Goal: Task Accomplishment & Management: Use online tool/utility

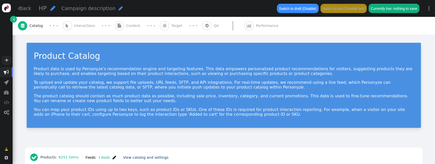
click at [126, 24] on span "Content" at bounding box center [134, 25] width 16 height 5
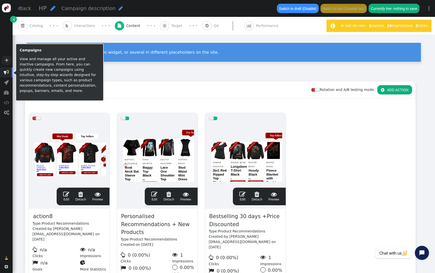
click at [8, 75] on span "" at bounding box center [6, 72] width 13 height 10
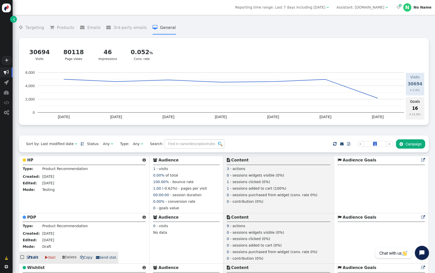
click at [28, 164] on b "PDP" at bounding box center [31, 217] width 9 height 5
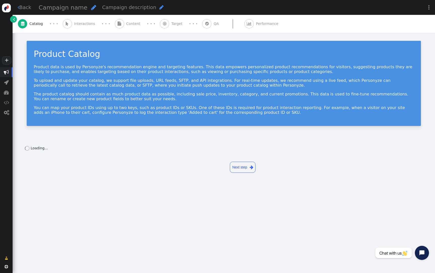
click at [125, 26] on div " Content" at bounding box center [129, 24] width 28 height 18
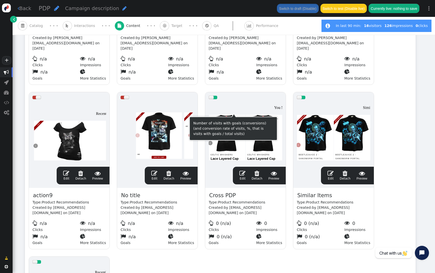
scroll to position [258, 0]
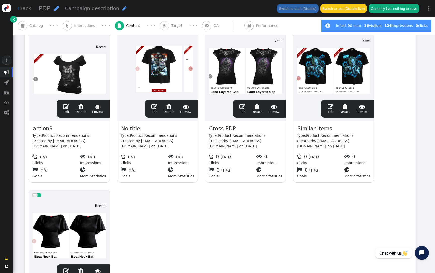
click at [246, 65] on div at bounding box center [246, 66] width 74 height 60
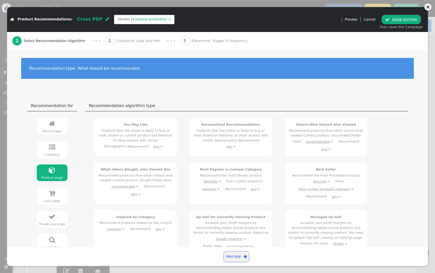
click at [118, 42] on span "Customize Look and Feel" at bounding box center [139, 40] width 46 height 5
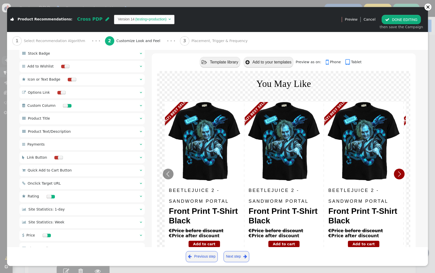
scroll to position [296, 0]
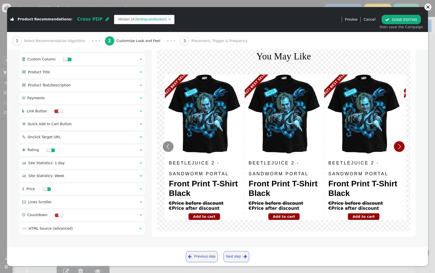
click at [92, 164] on div " Price  " at bounding box center [81, 189] width 125 height 11
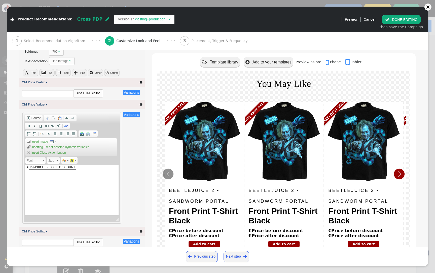
scroll to position [526, 0]
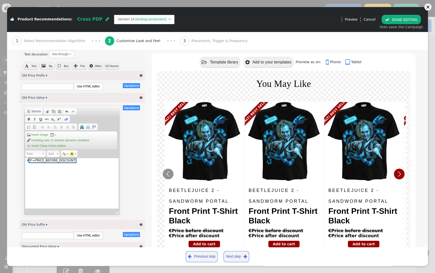
click at [29, 163] on span "p->price_before_discount" at bounding box center [52, 160] width 47 height 5
click at [27, 163] on div "€ p->price_before_discount span widget" at bounding box center [72, 183] width 94 height 50
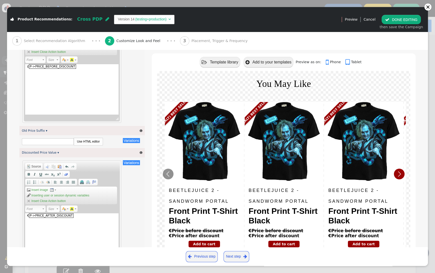
scroll to position [622, 0]
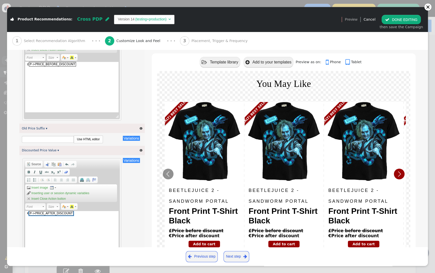
drag, startPoint x: 29, startPoint y: 217, endPoint x: 25, endPoint y: 216, distance: 3.7
click at [25, 164] on div "€ p->price_after_discount span widget" at bounding box center [72, 236] width 94 height 50
click at [27, 164] on div "€ p->price_after_discount span widget" at bounding box center [72, 236] width 94 height 50
click at [29, 164] on div "€ p->price_after_discount" at bounding box center [72, 236] width 94 height 50
click at [29, 164] on span "p->price_after_discount" at bounding box center [51, 213] width 44 height 5
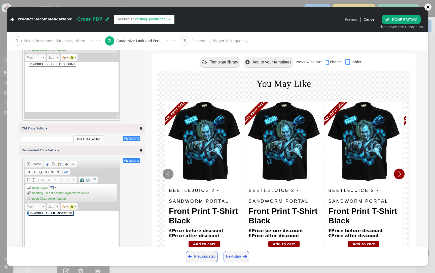
click at [26, 164] on div "€ p->price_after_discount span widget" at bounding box center [72, 236] width 94 height 50
click at [37, 164] on span "Source" at bounding box center [36, 164] width 10 height 4
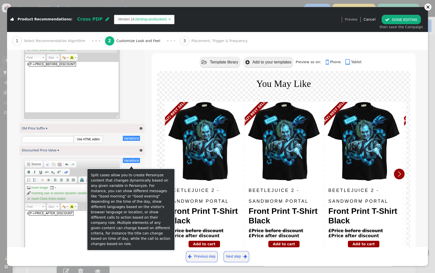
click at [131, 162] on button "Variations" at bounding box center [131, 160] width 17 height 5
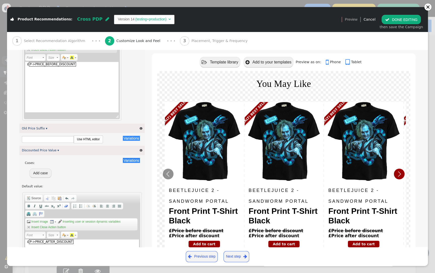
click at [38, 164] on button "Add case" at bounding box center [40, 172] width 22 height 9
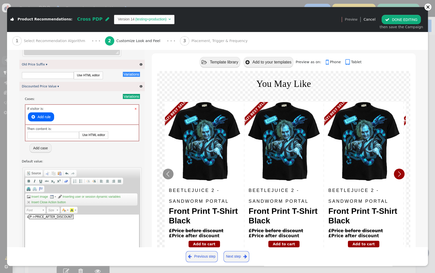
scroll to position [687, 0]
click at [41, 119] on button " Add rule" at bounding box center [41, 115] width 26 height 9
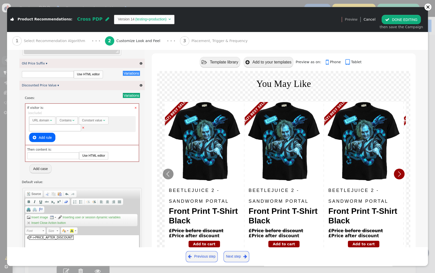
click at [45, 122] on div "URL domain" at bounding box center [40, 120] width 17 height 5
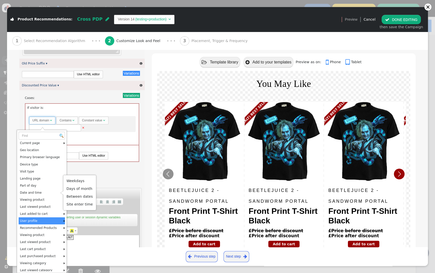
click at [47, 164] on td "User profile" at bounding box center [41, 220] width 45 height 7
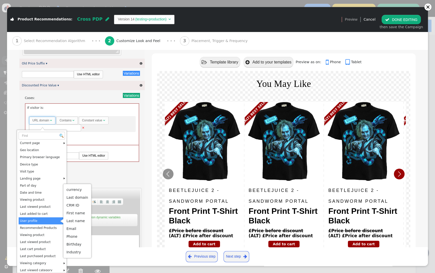
scroll to position [0, 0]
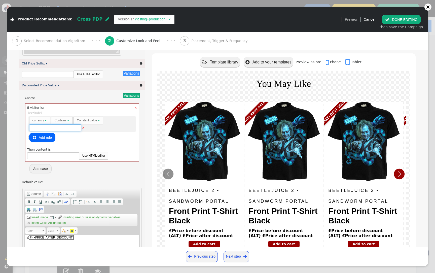
click at [60, 130] on input "text" at bounding box center [55, 127] width 52 height 7
type input "usd"
click at [56, 158] on input "text" at bounding box center [53, 155] width 52 height 7
click at [85, 158] on link "Use HTML editor" at bounding box center [93, 155] width 29 height 7
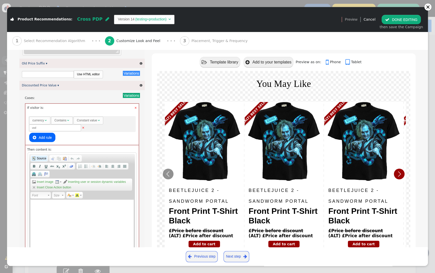
click at [37, 160] on span "Source" at bounding box center [41, 158] width 10 height 4
click at [63, 164] on textarea "Rich Text Editor, editor3" at bounding box center [81, 225] width 103 height 50
paste textarea "replace(/\b(?:USD|GBP)\b/g, m => (m === 'USD' ? '$' : '£'));"
click at [75, 164] on textarea "replace(/\b(?:USD|GBP)\b/g, m => (m === 'USD' ? '$' : '£'));" at bounding box center [81, 225] width 103 height 50
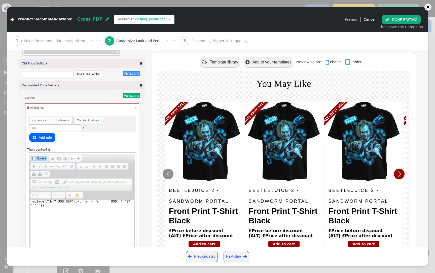
click at [75, 164] on textarea "replace(/\b(?:USD|GBP)\b/g, m => (m === 'USD' ? '$' : '£'));" at bounding box center [81, 225] width 103 height 50
paste textarea "&euro;${p->price_before_discount:price('')}"
type textarea "&euro;${p->price_before_discount:price('')}"
click at [41, 160] on span "Source" at bounding box center [41, 158] width 10 height 4
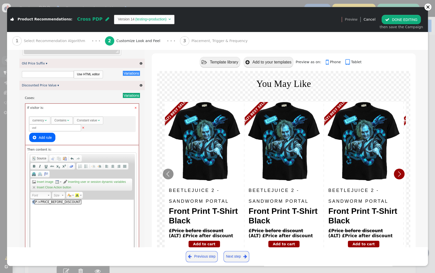
click at [33, 164] on div "€ p->price_before_discount" at bounding box center [81, 225] width 103 height 50
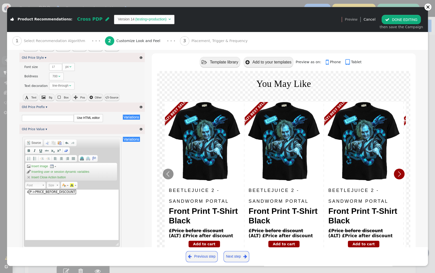
scroll to position [495, 0]
click at [36, 144] on span "Source" at bounding box center [36, 142] width 10 height 4
click at [44, 164] on textarea "&pound;${p->price_before_discount:price('')}" at bounding box center [72, 214] width 94 height 50
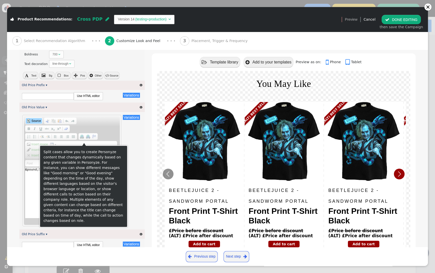
scroll to position [579, 0]
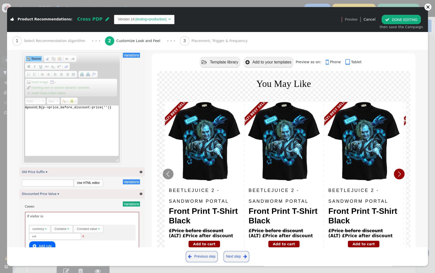
click at [35, 61] on span "Source" at bounding box center [36, 59] width 10 height 4
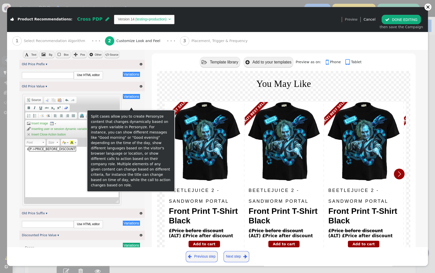
scroll to position [536, 0]
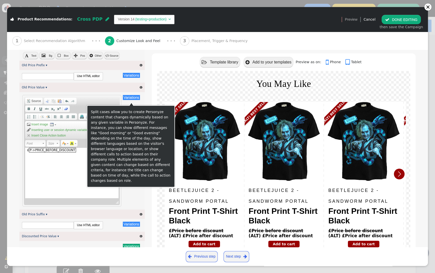
click at [128, 99] on button "Variations" at bounding box center [131, 97] width 17 height 5
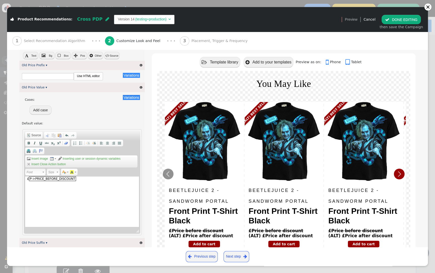
click at [36, 115] on button "Add case" at bounding box center [40, 110] width 22 height 9
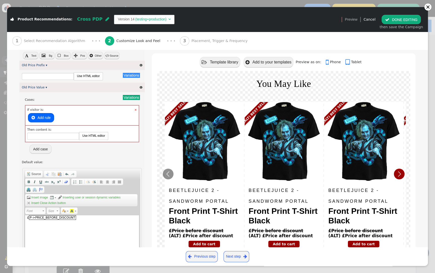
click at [40, 121] on button " Add rule" at bounding box center [41, 117] width 26 height 9
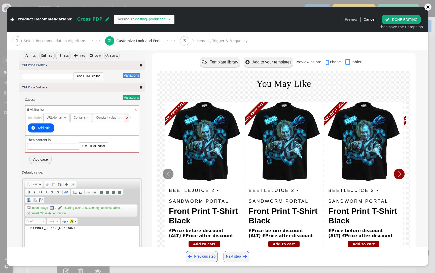
click at [52, 120] on div "URL domain" at bounding box center [55, 117] width 17 height 5
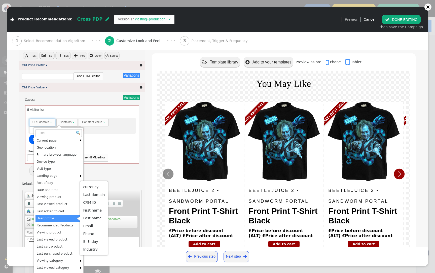
click at [61, 164] on td "User profile" at bounding box center [58, 218] width 45 height 7
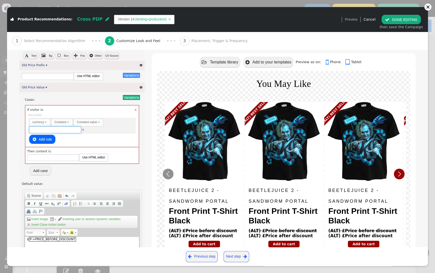
click at [62, 132] on input "text" at bounding box center [55, 129] width 52 height 7
type input "USD"
click at [90, 161] on link "Use HTML editor" at bounding box center [93, 157] width 29 height 7
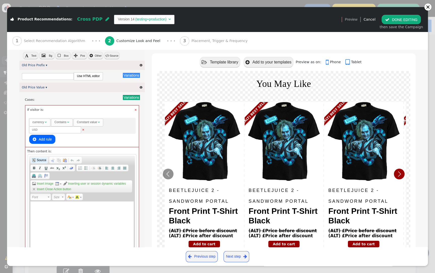
click at [39, 162] on span "Source" at bounding box center [41, 160] width 10 height 4
click at [51, 164] on textarea "Rich Text Editor, editor4" at bounding box center [81, 226] width 103 height 50
paste textarea "&pound;${p->price_before_discount:price('')}"
type textarea "&pound;${p->price_before_discount:price('')}"
drag, startPoint x: 44, startPoint y: 205, endPoint x: 28, endPoint y: 205, distance: 16.4
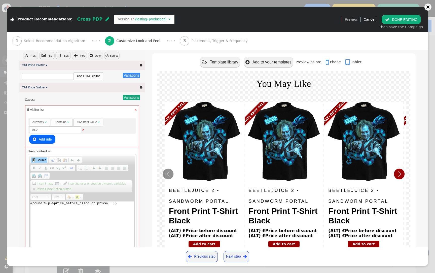
click at [28, 164] on div "Rich Text Editor, editor4 Editor toolbars Document Source Clipboard/Undo Cut Ke…" at bounding box center [82, 207] width 109 height 106
click at [40, 162] on span "Source" at bounding box center [41, 160] width 10 height 4
click at [32, 164] on div "£ p->price_before_discount" at bounding box center [81, 226] width 103 height 50
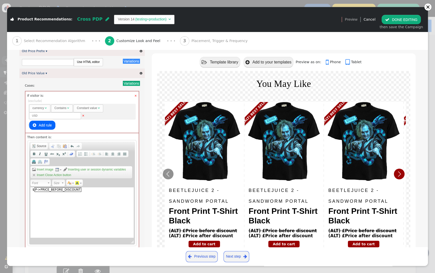
scroll to position [551, 0]
click at [39, 147] on span "Source" at bounding box center [41, 145] width 10 height 4
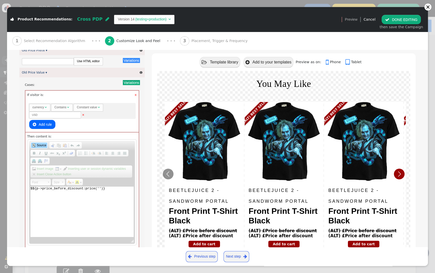
click at [55, 164] on textarea "$${p->price_before_discount:price('')}" at bounding box center [81, 212] width 103 height 50
click at [42, 147] on span "Source" at bounding box center [41, 145] width 10 height 4
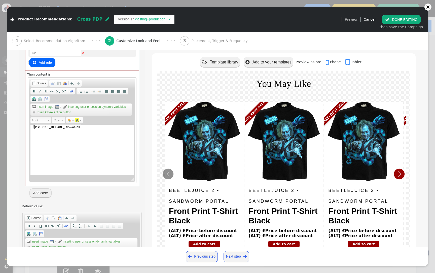
scroll to position [954, 0]
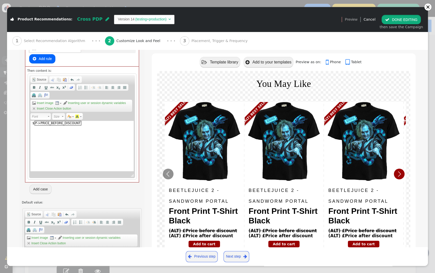
click at [403, 17] on button " DONE EDITING" at bounding box center [401, 19] width 39 height 9
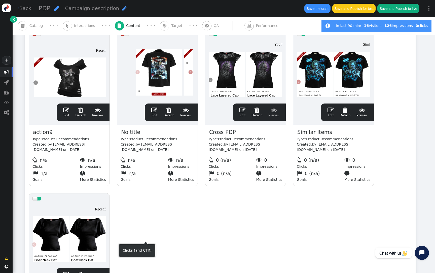
scroll to position [261, 0]
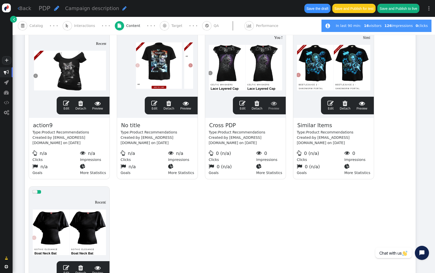
click at [235, 77] on div at bounding box center [246, 63] width 74 height 60
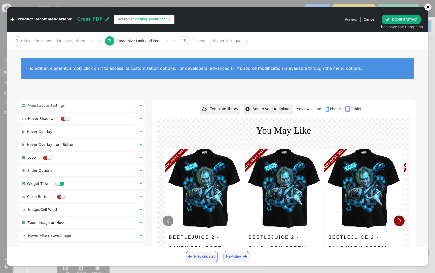
click at [417, 17] on button " DONE EDITING" at bounding box center [401, 19] width 39 height 9
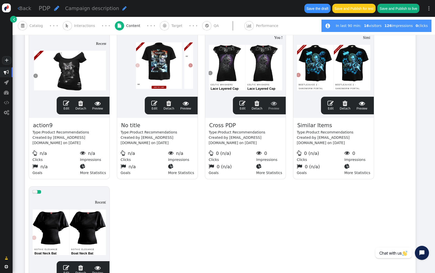
click at [346, 71] on div at bounding box center [334, 63] width 74 height 60
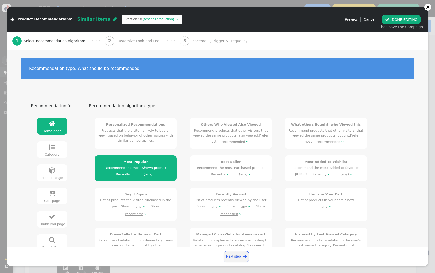
click at [137, 43] on span "Customize Look and Feel" at bounding box center [139, 40] width 46 height 5
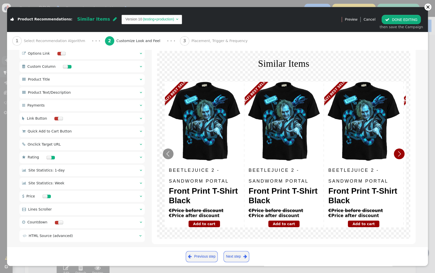
scroll to position [296, 0]
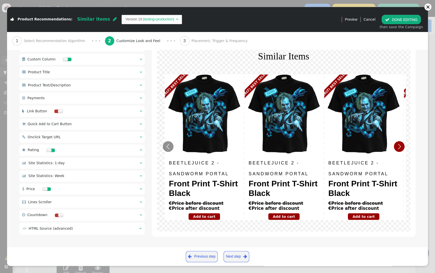
click at [81, 164] on div " Price  " at bounding box center [81, 189] width 125 height 11
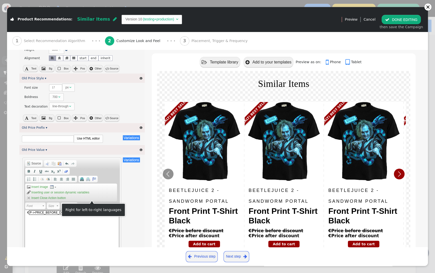
scroll to position [470, 0]
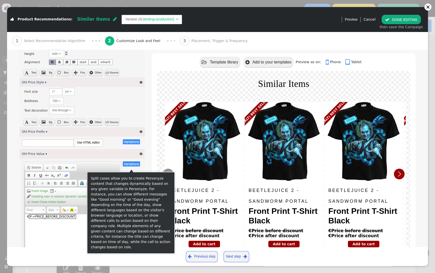
click at [127, 164] on button "Variations" at bounding box center [131, 163] width 17 height 5
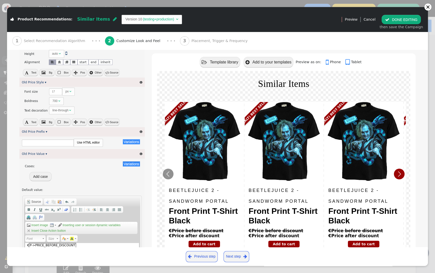
click at [39, 164] on button "Add case" at bounding box center [40, 176] width 22 height 9
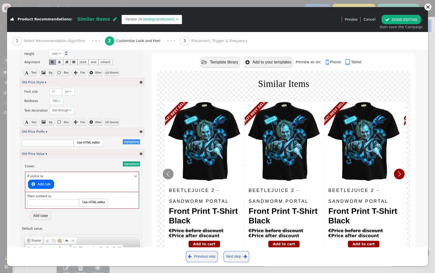
click at [46, 164] on button " Add rule" at bounding box center [41, 184] width 26 height 9
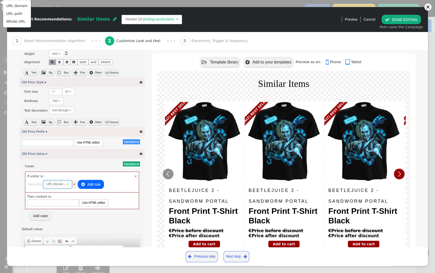
click at [46, 164] on span "URL domain " at bounding box center [57, 185] width 29 height 8
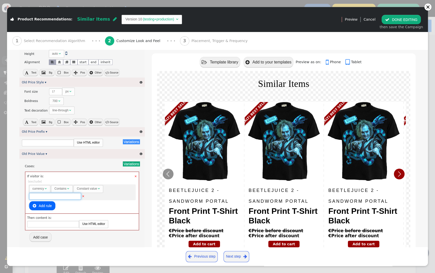
click at [59, 164] on input "text" at bounding box center [55, 196] width 52 height 7
type input "usd"
click at [87, 164] on link "Use HTML editor" at bounding box center [93, 223] width 29 height 7
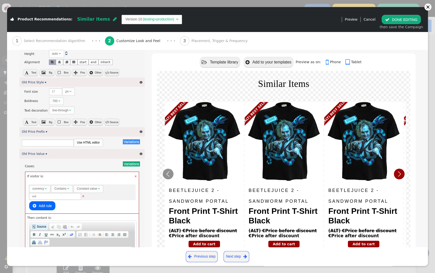
click at [41, 164] on span "Source" at bounding box center [41, 227] width 10 height 4
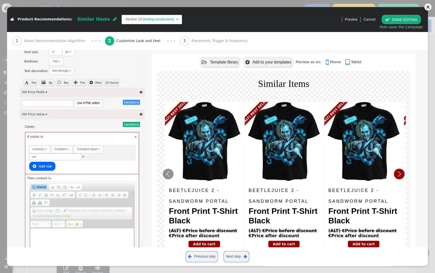
scroll to position [519, 0]
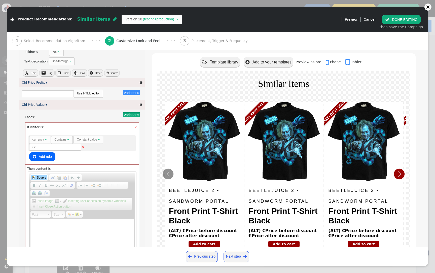
click at [81, 164] on textarea "Rich Text Editor, editor7" at bounding box center [81, 244] width 103 height 50
paste textarea "$${p->price_before_discount:price('')}"
type textarea "$${p->price_before_discount:price('')}"
click at [41, 164] on span "Source" at bounding box center [41, 178] width 10 height 4
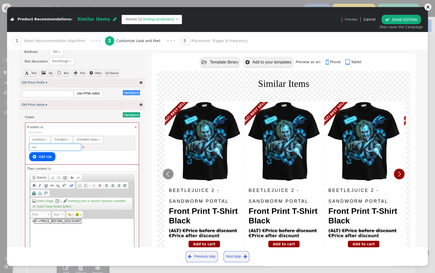
click at [36, 149] on input "usd" at bounding box center [55, 147] width 52 height 7
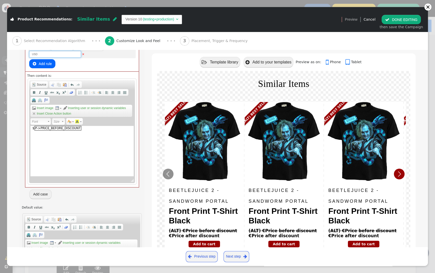
scroll to position [569, 0]
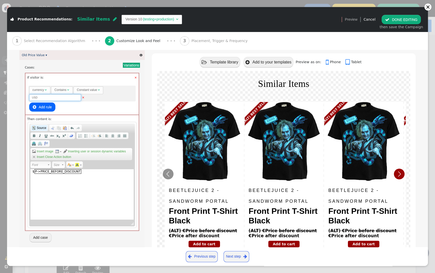
click at [42, 129] on span "Source" at bounding box center [41, 128] width 10 height 4
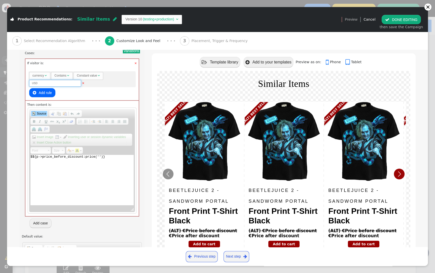
scroll to position [579, 0]
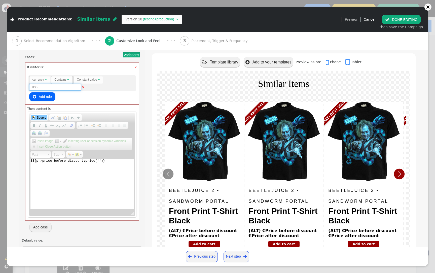
click at [43, 120] on span "Source" at bounding box center [41, 118] width 10 height 4
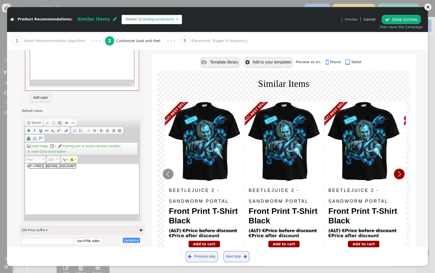
scroll to position [716, 0]
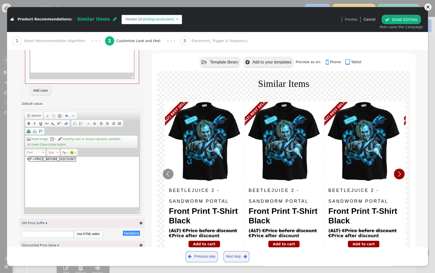
type input "USD"
click at [27, 161] on div "€ p->price_before_discount" at bounding box center [82, 182] width 114 height 50
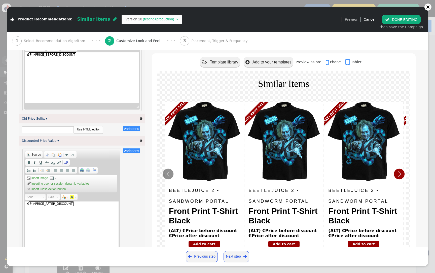
scroll to position [829, 0]
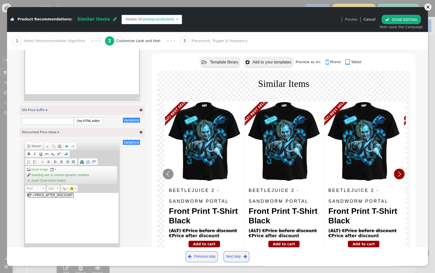
click at [27, 164] on div "€ p->price_after_discount" at bounding box center [72, 218] width 94 height 50
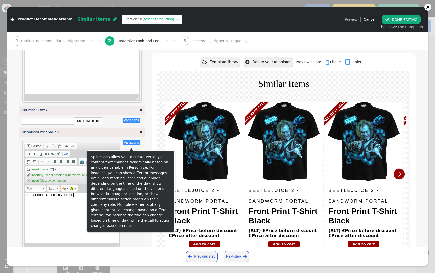
click at [128, 145] on button "Variations" at bounding box center [131, 142] width 17 height 5
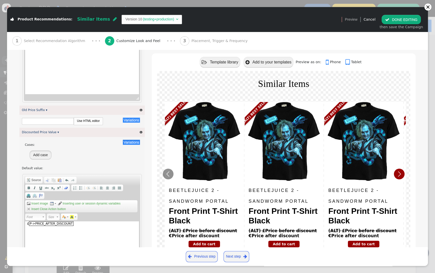
click at [42, 155] on button "Add case" at bounding box center [40, 154] width 22 height 9
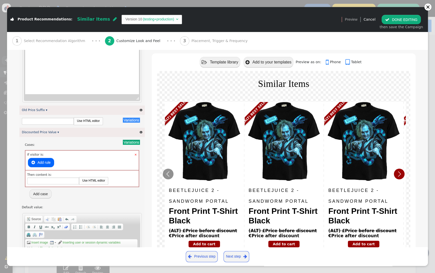
click at [40, 164] on button " Add rule" at bounding box center [41, 162] width 26 height 9
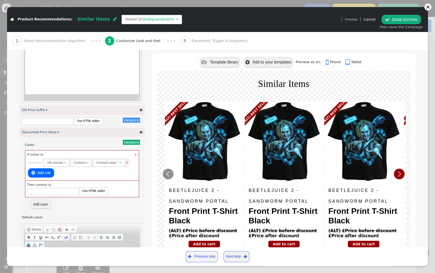
click at [54, 164] on div "URL domain" at bounding box center [55, 162] width 17 height 5
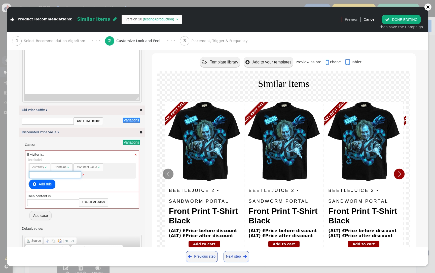
click at [64, 164] on input "text" at bounding box center [55, 174] width 52 height 7
type input "USD"
click at [92, 164] on link "Use HTML editor" at bounding box center [93, 202] width 29 height 7
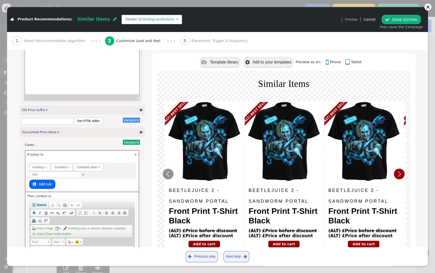
click at [39, 164] on span "Source" at bounding box center [41, 205] width 10 height 4
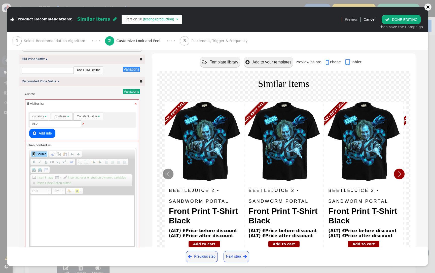
scroll to position [891, 0]
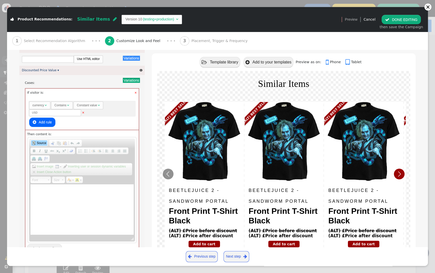
click at [80, 164] on textarea "Rich Text Editor, editor8" at bounding box center [81, 209] width 103 height 50
paste textarea "$${p->price_before_discount:price('')}"
type textarea "$${p->price_before_discount:price('')}"
click at [44, 144] on span "Source" at bounding box center [41, 143] width 10 height 4
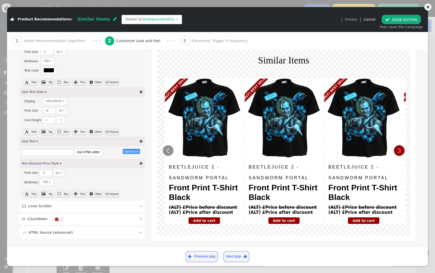
scroll to position [1240, 0]
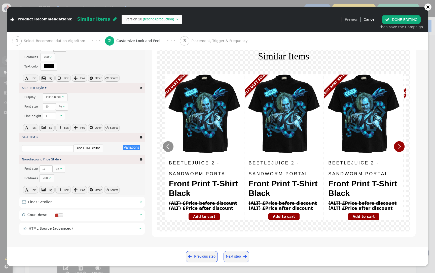
click at [411, 21] on button " DONE EDITING" at bounding box center [401, 19] width 39 height 9
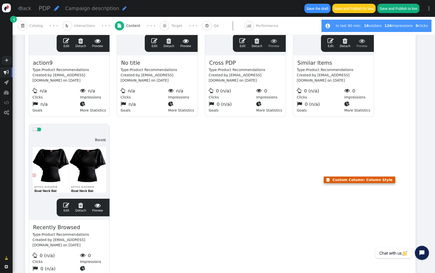
scroll to position [332, 0]
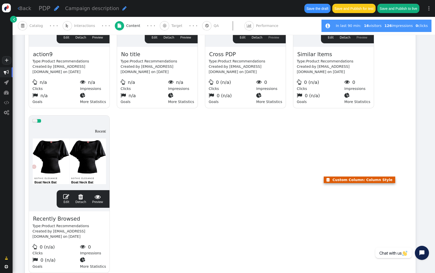
click at [92, 145] on div at bounding box center [69, 156] width 74 height 60
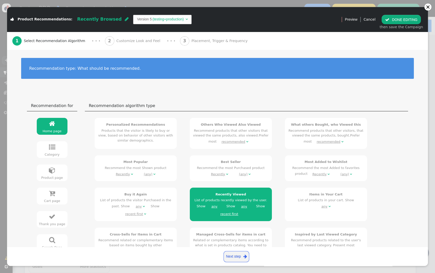
click at [133, 39] on span "Customize Look and Feel" at bounding box center [139, 40] width 46 height 5
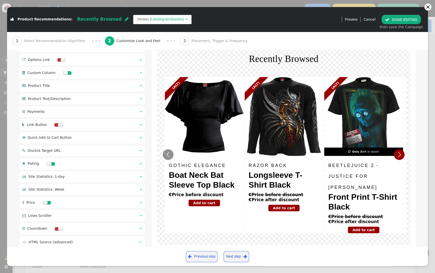
scroll to position [291, 0]
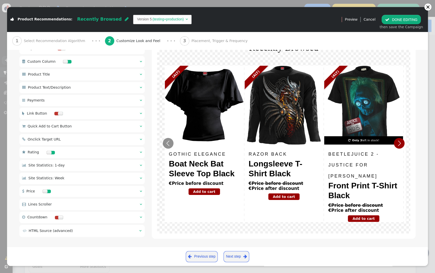
click at [86, 164] on div " Price  " at bounding box center [81, 191] width 125 height 11
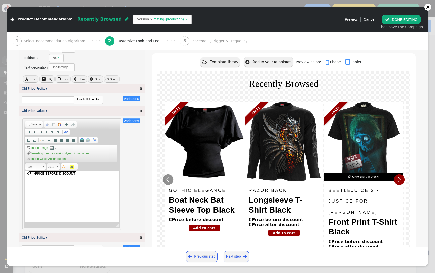
scroll to position [536, 0]
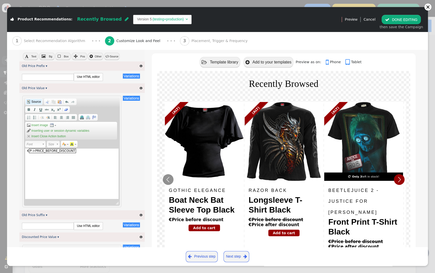
click at [32, 104] on span "Source" at bounding box center [36, 102] width 10 height 4
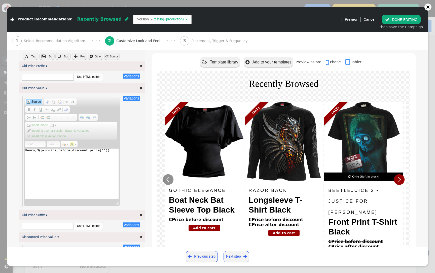
click at [44, 154] on textarea "&euro;${p->price_before_discount:price('')}" at bounding box center [72, 174] width 94 height 50
click at [140, 152] on div "Rich Text Editor, editor9 Editor toolbars Document Source Clipboard/Undo Cut Ke…" at bounding box center [82, 151] width 121 height 113
click at [31, 103] on span "Source" at bounding box center [36, 102] width 10 height 4
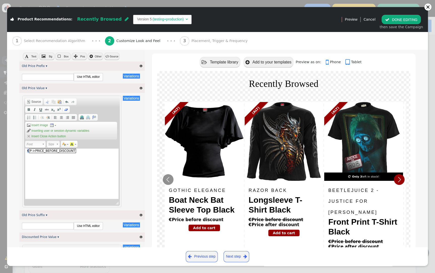
click at [27, 153] on div "€ p->price_before_discount" at bounding box center [72, 174] width 94 height 50
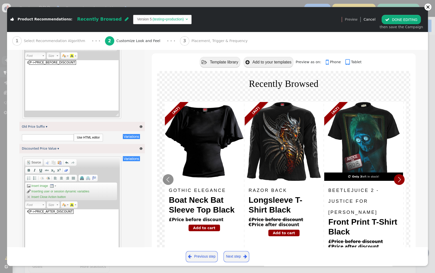
scroll to position [674, 0]
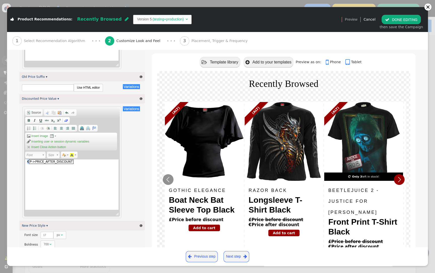
click at [27, 164] on div "€ p->price_after_discount" at bounding box center [72, 184] width 94 height 50
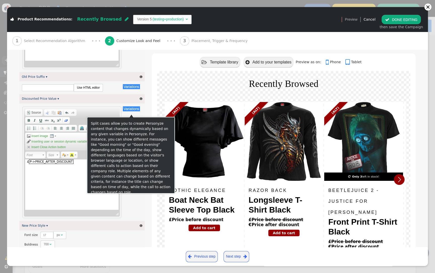
click at [128, 111] on button "Variations" at bounding box center [131, 108] width 17 height 5
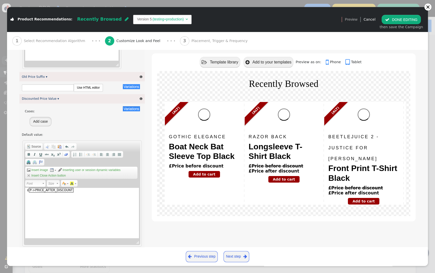
click at [43, 125] on button "Add case" at bounding box center [40, 121] width 22 height 9
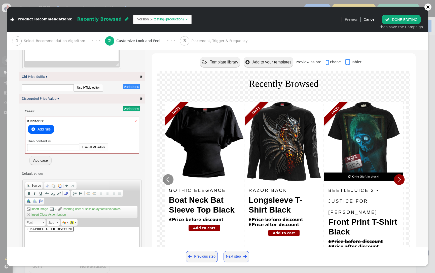
click at [43, 134] on button " Add rule" at bounding box center [41, 129] width 26 height 9
click at [51, 133] on span "URL domain " at bounding box center [57, 129] width 29 height 8
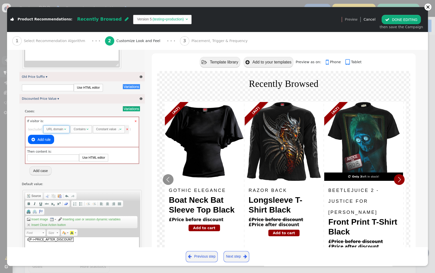
click at [57, 131] on div "URL domain" at bounding box center [55, 129] width 17 height 5
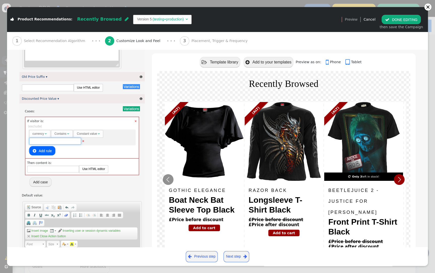
click at [66, 145] on input "text" at bounding box center [55, 141] width 52 height 7
type input "USD"
click at [99, 164] on link "Use HTML editor" at bounding box center [93, 168] width 29 height 7
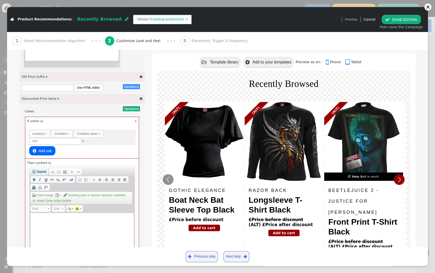
click at [41, 164] on span "Source" at bounding box center [41, 172] width 10 height 4
click at [54, 164] on textarea "Rich Text Editor, editor11" at bounding box center [81, 238] width 103 height 50
paste textarea "$${p->price_before_discount:price('')}"
type textarea "$${p->price_before_discount:price('')}"
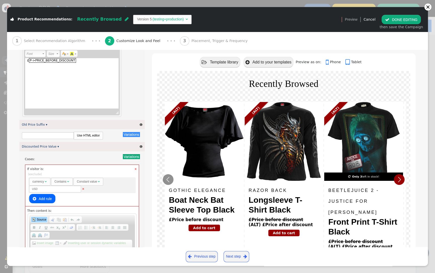
scroll to position [627, 0]
click at [38, 164] on span "Source" at bounding box center [41, 219] width 10 height 4
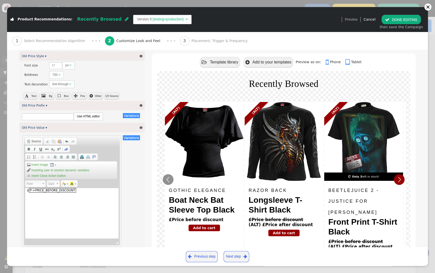
scroll to position [495, 0]
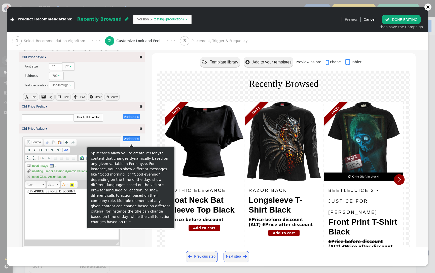
click at [132, 140] on button "Variations" at bounding box center [131, 138] width 17 height 5
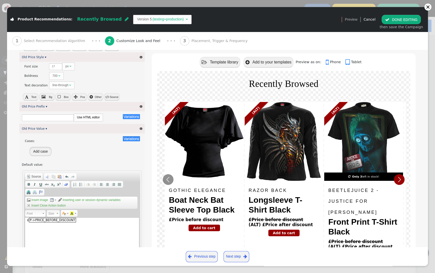
click at [45, 150] on button "Add case" at bounding box center [40, 151] width 22 height 9
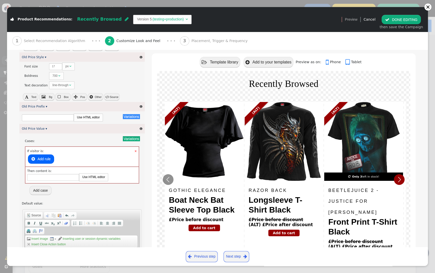
click at [42, 159] on button " Add rule" at bounding box center [41, 158] width 26 height 9
click at [59, 161] on div "URL domain" at bounding box center [55, 159] width 17 height 5
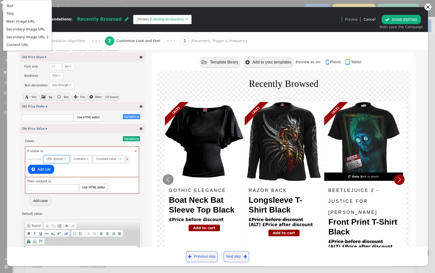
click at [50, 160] on div "URL domain" at bounding box center [55, 159] width 17 height 5
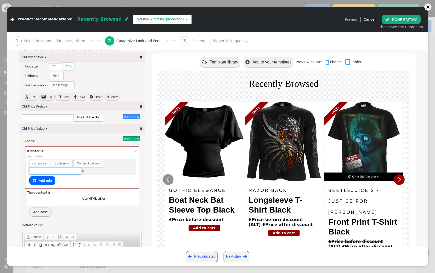
click at [70, 164] on input "text" at bounding box center [55, 171] width 52 height 7
type input "USD"
click at [100, 164] on div "Then content is: Use HTML editor" at bounding box center [82, 196] width 114 height 17
click at [99, 164] on link "Use HTML editor" at bounding box center [93, 198] width 29 height 7
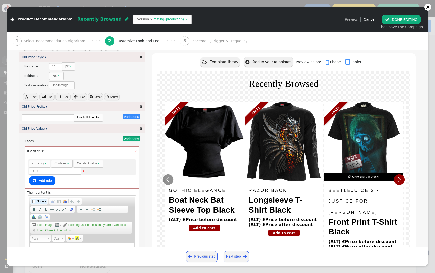
click at [42, 164] on span "Source" at bounding box center [41, 201] width 10 height 4
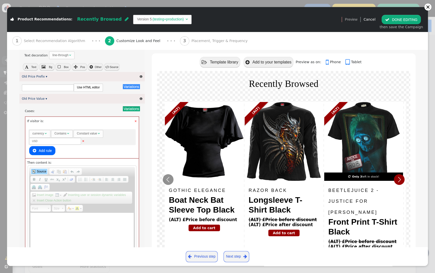
scroll to position [532, 0]
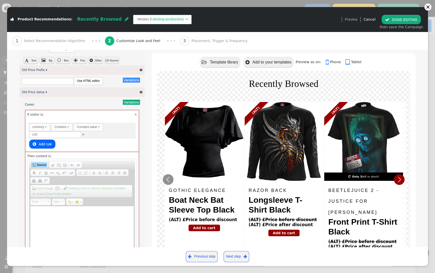
click at [93, 164] on textarea "Rich Text Editor, editor12" at bounding box center [81, 231] width 103 height 50
paste textarea "$${p->price_before_discount:price('')}"
type textarea "$${p->price_before_discount:price('')}"
click at [42, 164] on link "Source" at bounding box center [39, 165] width 16 height 6
click at [409, 18] on button " DONE EDITING" at bounding box center [401, 19] width 39 height 9
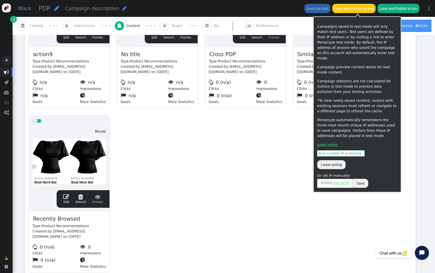
click at [353, 8] on button "Save and Publish for test" at bounding box center [353, 8] width 43 height 9
click at [362, 11] on button "Save and Publish for test" at bounding box center [353, 8] width 43 height 9
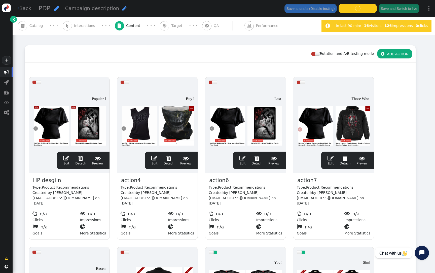
scroll to position [0, 0]
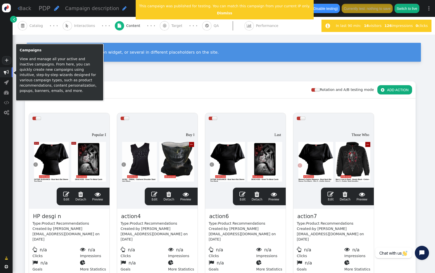
click at [8, 74] on span "" at bounding box center [6, 72] width 5 height 5
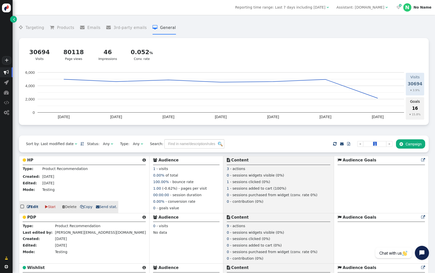
click at [29, 162] on b "HP" at bounding box center [30, 160] width 6 height 5
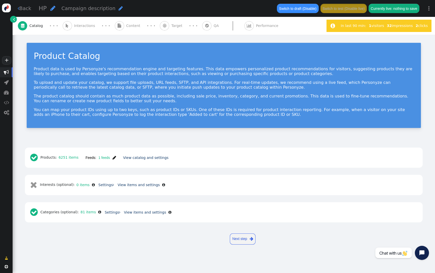
click at [121, 23] on div " Content" at bounding box center [129, 26] width 28 height 18
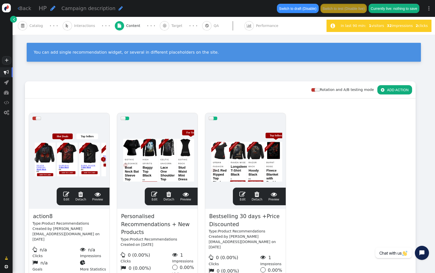
click at [178, 159] on div at bounding box center [158, 154] width 74 height 60
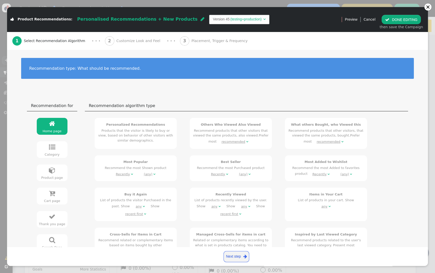
click at [128, 40] on span "Customize Look and Feel" at bounding box center [139, 40] width 46 height 5
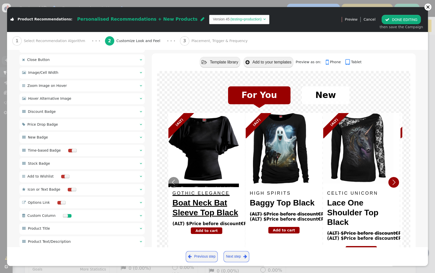
scroll to position [142, 0]
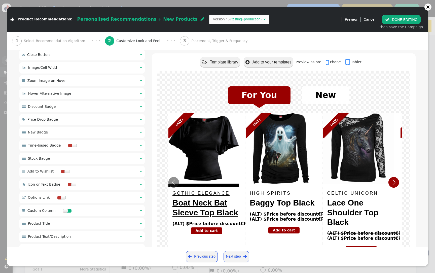
click at [182, 164] on font "(ALT) $Price before discount" at bounding box center [207, 223] width 68 height 5
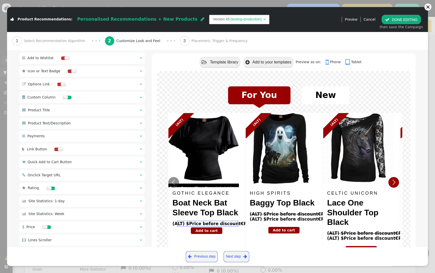
scroll to position [269, 0]
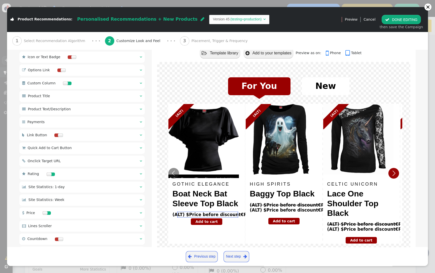
click at [86, 164] on div " Price  " at bounding box center [81, 213] width 125 height 11
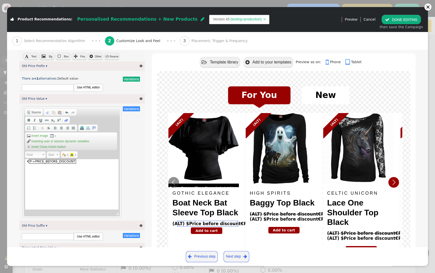
scroll to position [539, 0]
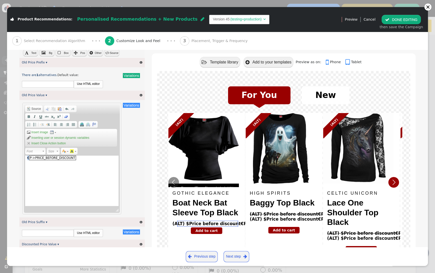
click at [27, 160] on div "€ p->price_before_discount" at bounding box center [72, 181] width 94 height 50
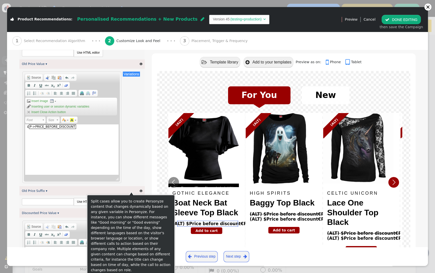
scroll to position [485, 0]
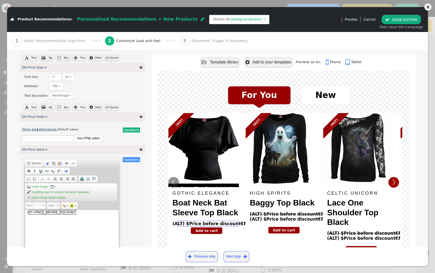
click at [49, 131] on link "There are 1 alternatives." at bounding box center [40, 130] width 36 height 4
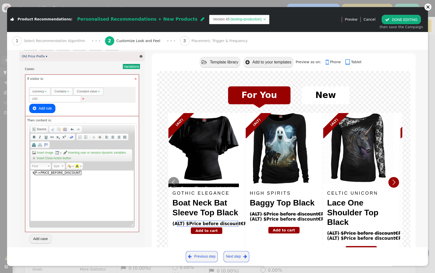
scroll to position [613, 0]
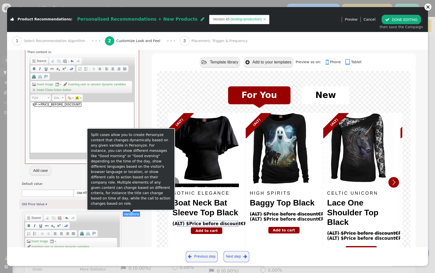
click at [131, 164] on button "Variations" at bounding box center [131, 214] width 17 height 5
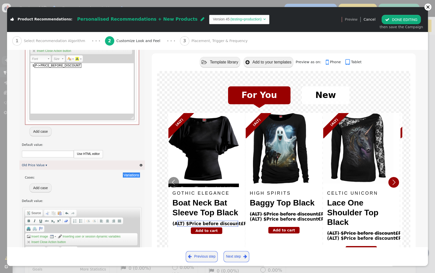
scroll to position [679, 0]
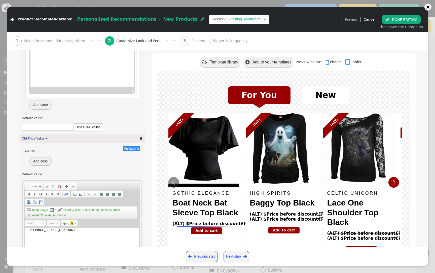
click at [46, 164] on button "Add case" at bounding box center [40, 161] width 22 height 9
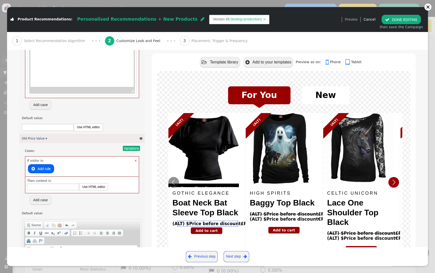
click at [50, 164] on button " Add rule" at bounding box center [41, 168] width 26 height 9
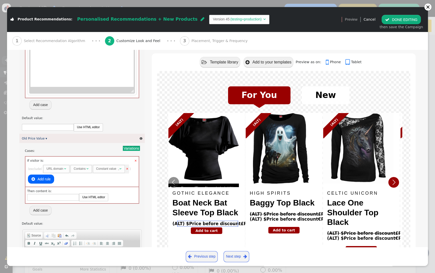
click at [50, 164] on div "URL domain" at bounding box center [55, 168] width 17 height 5
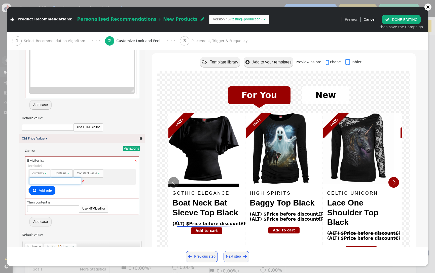
click at [54, 164] on input "text" at bounding box center [55, 181] width 52 height 7
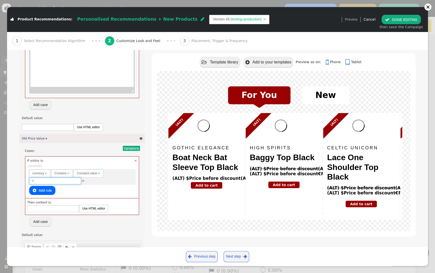
type input "US"
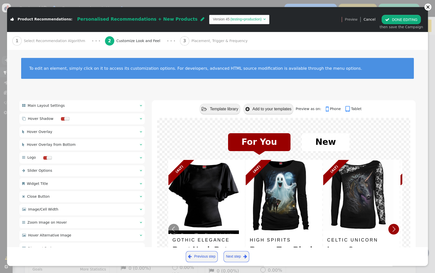
scroll to position [679, 0]
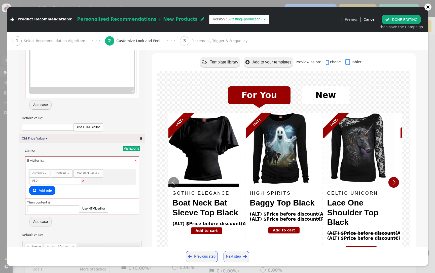
type input "USD"
click at [104, 208] on link "Use HTML editor" at bounding box center [93, 208] width 29 height 7
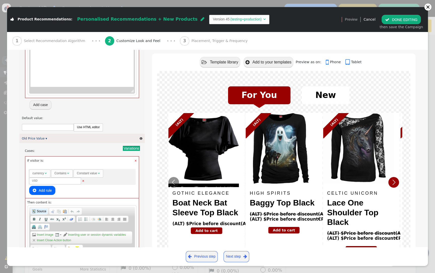
click at [38, 213] on span "Source" at bounding box center [41, 211] width 10 height 4
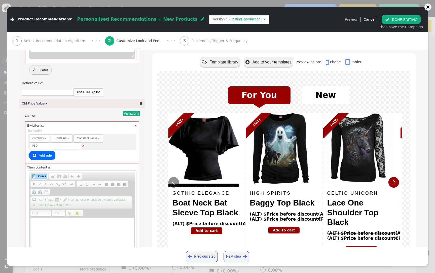
scroll to position [721, 0]
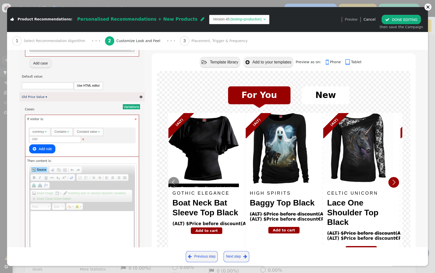
click at [74, 223] on textarea "Rich Text Editor, editor16" at bounding box center [81, 236] width 103 height 50
paste textarea "$${p->price_before_discount:price('')}"
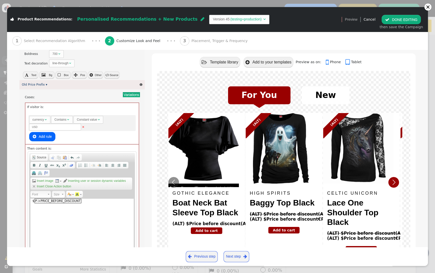
scroll to position [501, 0]
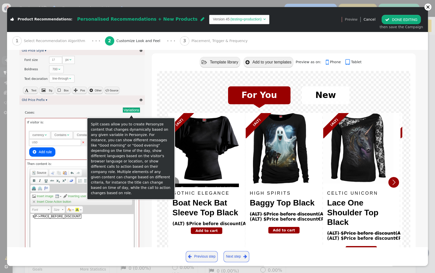
type textarea "$${p->price_before_discount:price('')}"
click at [130, 112] on button "Variations" at bounding box center [131, 110] width 17 height 5
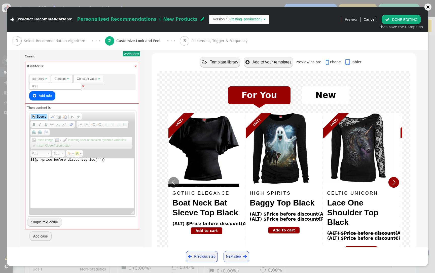
scroll to position [593, 0]
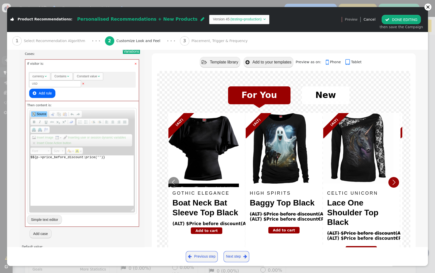
click at [43, 116] on span "Source" at bounding box center [41, 114] width 10 height 4
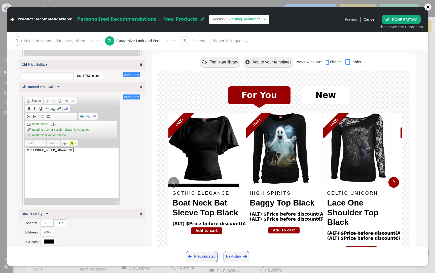
scroll to position [885, 0]
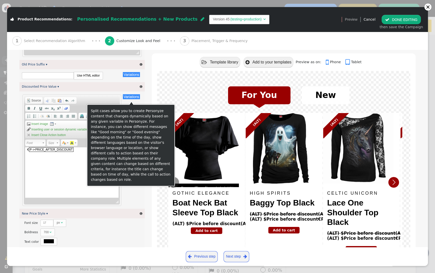
click at [133, 99] on button "Variations" at bounding box center [131, 96] width 17 height 5
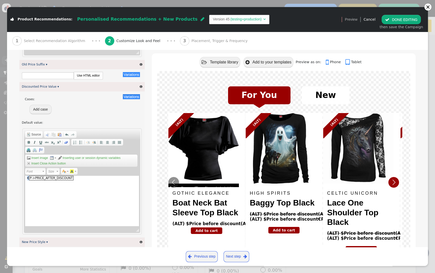
click at [28, 181] on div "€ p->price_after_discount" at bounding box center [82, 201] width 114 height 50
click at [44, 113] on button "Add case" at bounding box center [40, 109] width 22 height 9
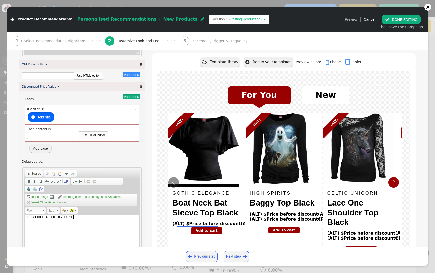
click at [43, 118] on button " Add rule" at bounding box center [41, 116] width 26 height 9
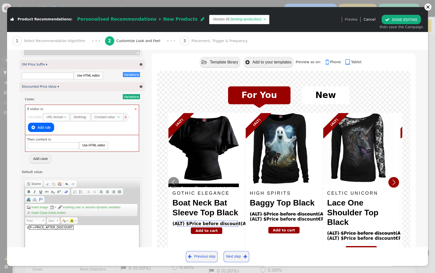
click at [53, 119] on div "URL domain" at bounding box center [55, 117] width 17 height 5
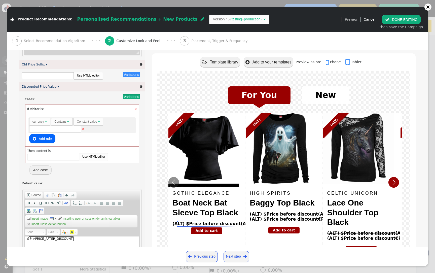
click at [94, 163] on div "Then content is: Use HTML editor" at bounding box center [82, 154] width 114 height 17
click at [92, 160] on link "Use HTML editor" at bounding box center [93, 156] width 29 height 7
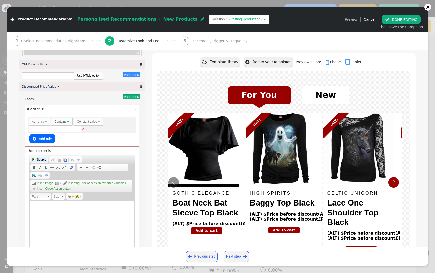
click at [43, 162] on span "Source" at bounding box center [41, 160] width 10 height 4
click at [52, 223] on textarea "Rich Text Editor, editor17" at bounding box center [81, 226] width 103 height 50
paste textarea "$${p->price_before_discount:price('')}"
type textarea "$${p->price_before_discount:price('')}"
click at [43, 160] on span "Source" at bounding box center [41, 160] width 10 height 4
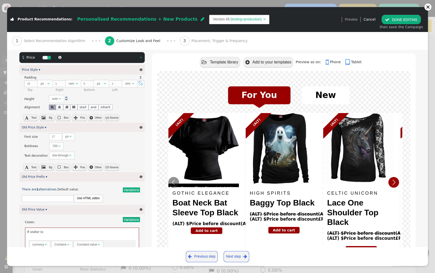
scroll to position [419, 0]
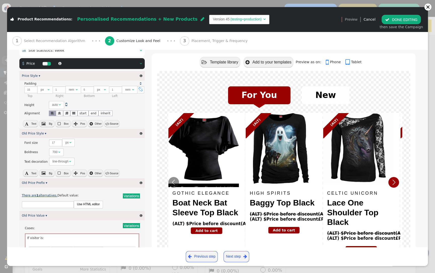
click at [49, 197] on link "There are 1 alternatives." at bounding box center [40, 196] width 36 height 4
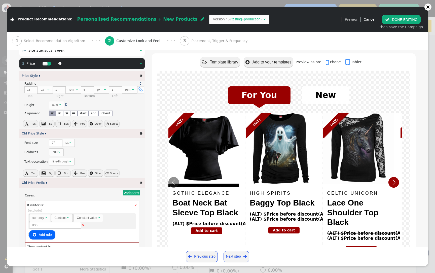
scroll to position [435, 0]
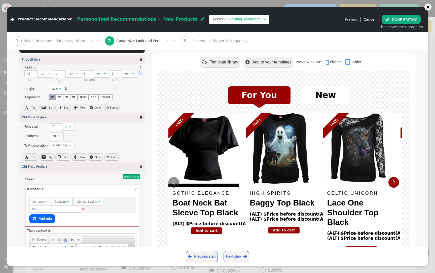
click at [136, 190] on link "×" at bounding box center [135, 189] width 3 height 5
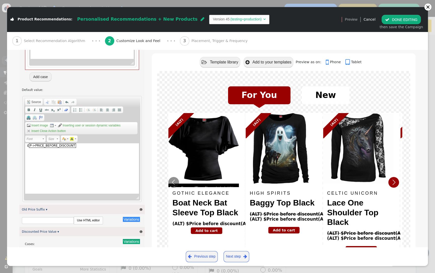
scroll to position [864, 0]
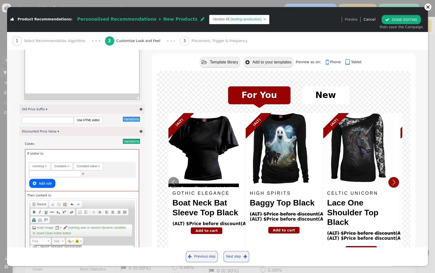
click at [411, 22] on button " DONE EDITING" at bounding box center [401, 19] width 39 height 9
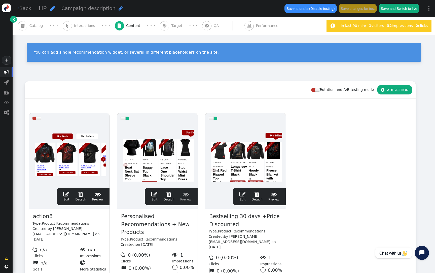
click at [251, 171] on div at bounding box center [246, 154] width 74 height 60
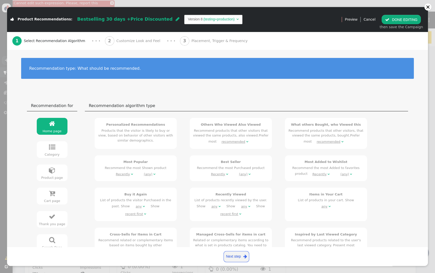
click at [141, 44] on div "2 Customize Look and Feel" at bounding box center [133, 41] width 57 height 18
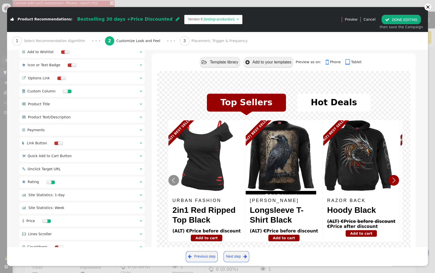
scroll to position [295, 0]
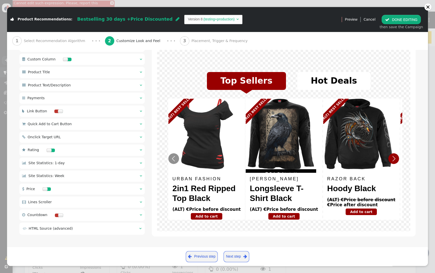
click at [75, 190] on div " Price  " at bounding box center [81, 189] width 125 height 11
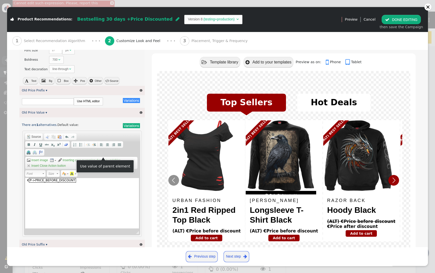
scroll to position [516, 0]
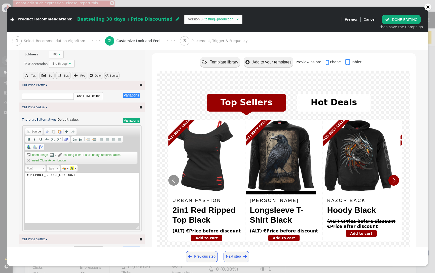
click at [50, 121] on link "There are 1 alternatives." at bounding box center [40, 120] width 36 height 4
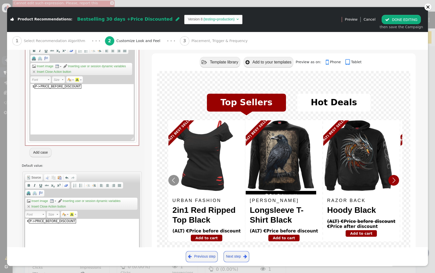
scroll to position [656, 0]
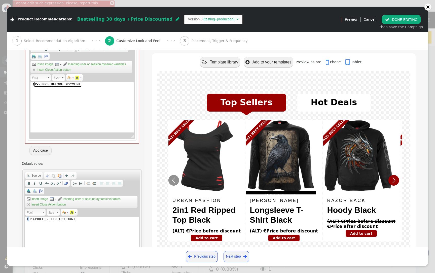
click at [28, 220] on div "€ p->price_before_discount" at bounding box center [82, 242] width 114 height 50
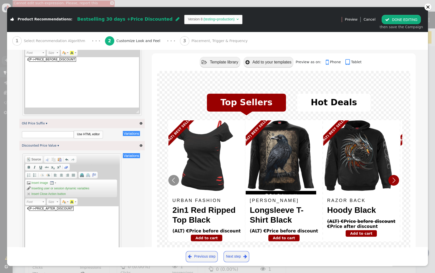
scroll to position [818, 0]
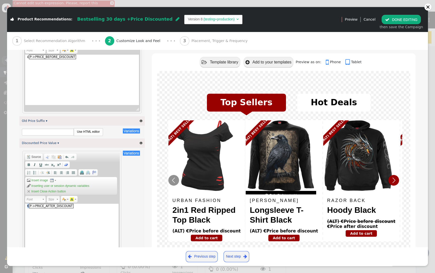
click at [27, 209] on div "€ p->price_after_discount" at bounding box center [72, 229] width 94 height 50
click at [402, 20] on button " DONE EDITING" at bounding box center [401, 19] width 39 height 9
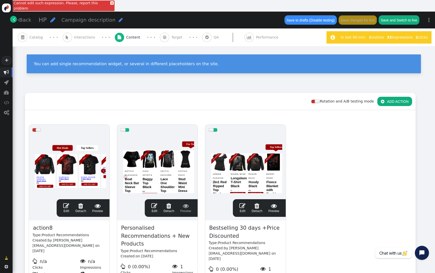
click at [230, 167] on div at bounding box center [246, 165] width 74 height 60
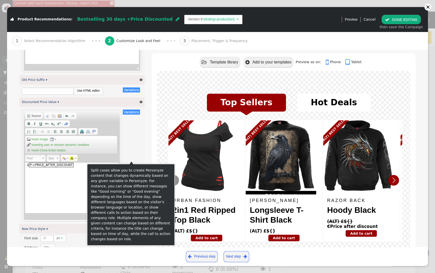
scroll to position [859, 0]
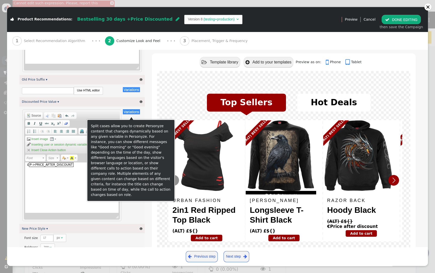
click at [132, 113] on button "Variations" at bounding box center [131, 111] width 17 height 5
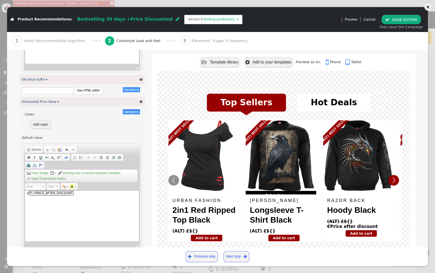
click at [37, 126] on button "Add case" at bounding box center [40, 124] width 22 height 9
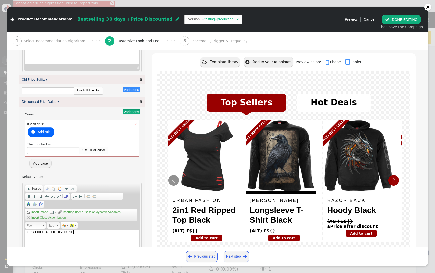
click at [48, 133] on button " Add rule" at bounding box center [41, 131] width 26 height 9
click at [48, 134] on span "URL domain " at bounding box center [57, 132] width 29 height 8
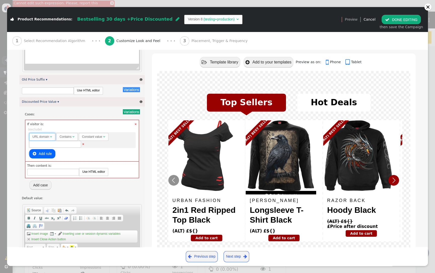
click at [56, 137] on div "URL domain  Contains  Constant value " at bounding box center [68, 140] width 79 height 12
click at [44, 139] on div "URL domain" at bounding box center [40, 136] width 17 height 5
click at [89, 172] on link "Use HTML editor" at bounding box center [93, 171] width 29 height 7
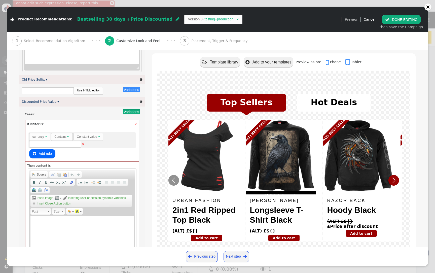
click at [55, 224] on div "Rich Text Editor, editor21" at bounding box center [81, 241] width 103 height 50
click at [43, 177] on span "Source" at bounding box center [41, 175] width 10 height 4
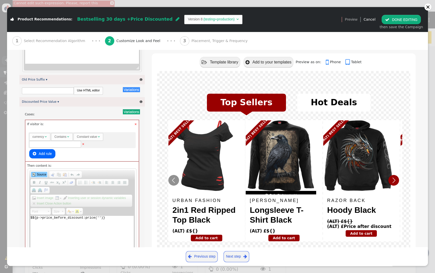
click at [43, 177] on span "Source" at bounding box center [41, 175] width 10 height 4
click at [403, 22] on button " DONE EDITING" at bounding box center [401, 19] width 39 height 9
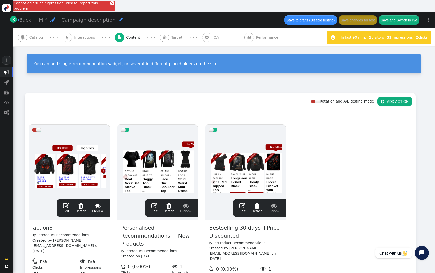
click at [110, 2] on link "×" at bounding box center [112, 3] width 4 height 4
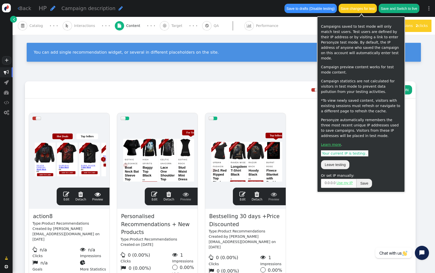
click at [358, 11] on button "Save changes for test" at bounding box center [358, 8] width 38 height 9
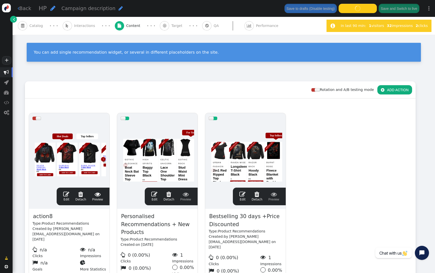
click at [214, 28] on span "QA" at bounding box center [217, 25] width 7 height 5
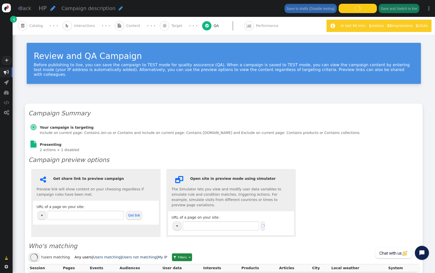
type input "http://spiraldirect.com/"
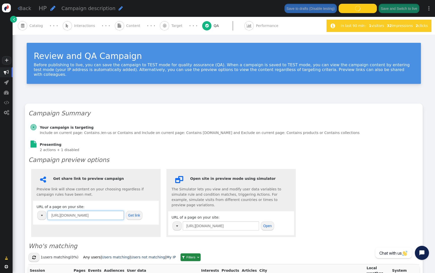
drag, startPoint x: 95, startPoint y: 211, endPoint x: 46, endPoint y: 209, distance: 49.2
click at [45, 210] on tr "http://spiraldirect.com/" at bounding box center [80, 215] width 87 height 10
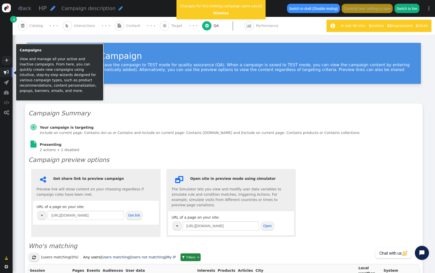
click at [5, 72] on span "" at bounding box center [6, 72] width 5 height 5
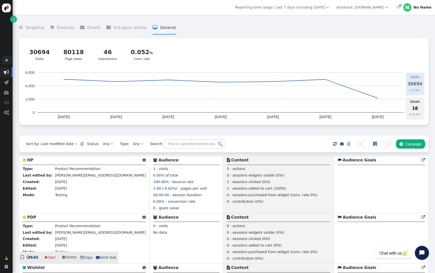
click at [31, 218] on b "PDP" at bounding box center [31, 217] width 9 height 5
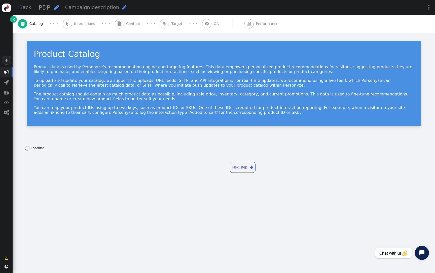
click at [132, 29] on div " Content" at bounding box center [129, 24] width 28 height 18
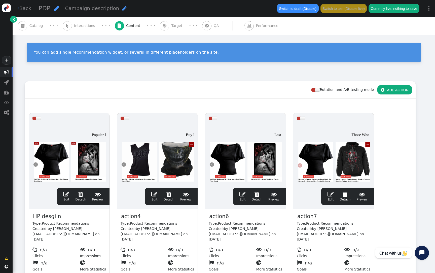
click at [166, 29] on div " Target" at bounding box center [172, 26] width 24 height 18
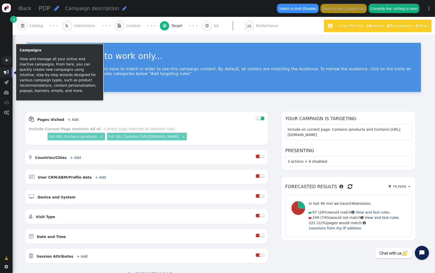
click at [9, 73] on span "" at bounding box center [6, 72] width 5 height 5
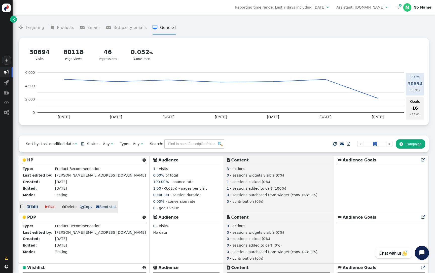
click at [30, 162] on b "HP" at bounding box center [30, 160] width 6 height 5
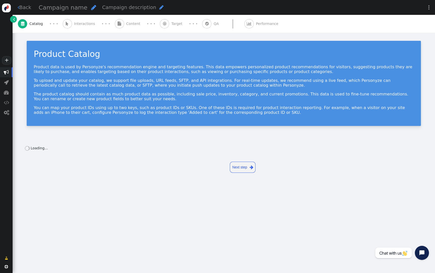
click at [128, 25] on span "Content" at bounding box center [134, 23] width 16 height 5
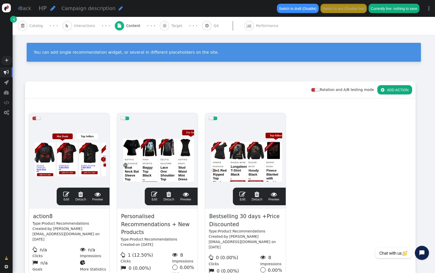
click at [260, 163] on div at bounding box center [246, 154] width 74 height 60
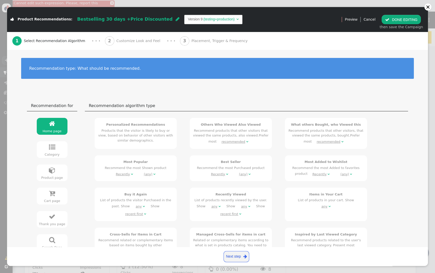
click at [130, 46] on div "2 Customize Look and Feel" at bounding box center [133, 41] width 57 height 18
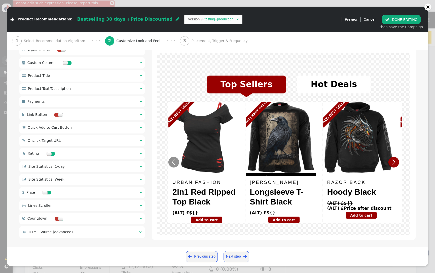
scroll to position [295, 0]
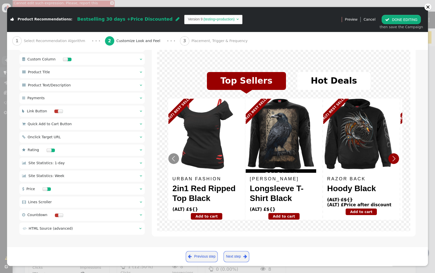
click at [115, 186] on div " Price  " at bounding box center [81, 189] width 125 height 11
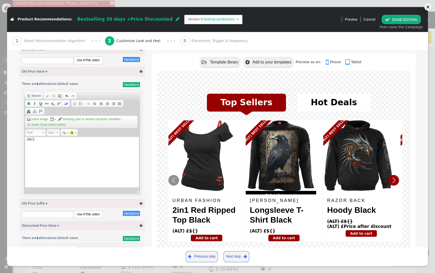
scroll to position [559, 0]
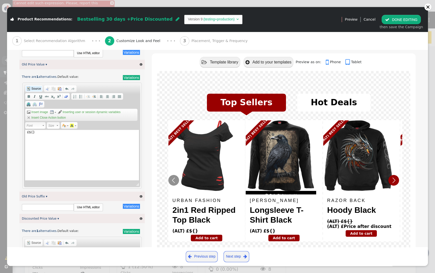
click at [39, 91] on span "Source" at bounding box center [36, 89] width 10 height 4
click at [38, 136] on textarea "&pound;${}" at bounding box center [82, 155] width 114 height 50
paste textarea "$${p->price_before_discount:price('')"
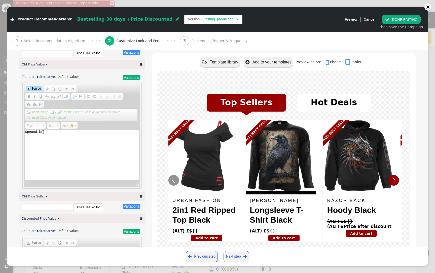
type textarea "$${p->price_before_discount:price('')}"
click at [36, 88] on link "Source" at bounding box center [34, 89] width 16 height 6
click at [28, 134] on div "$ p->price_before_discount" at bounding box center [82, 155] width 114 height 50
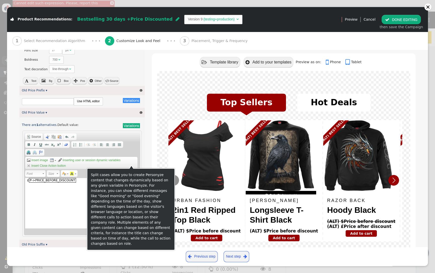
scroll to position [506, 0]
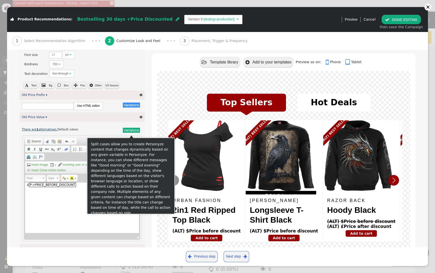
click at [53, 131] on link "There are 1 alternatives." at bounding box center [40, 130] width 36 height 4
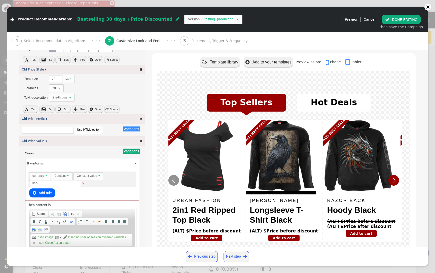
scroll to position [310, 0]
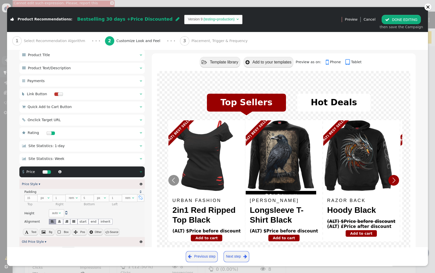
click at [411, 24] on button " DONE EDITING" at bounding box center [401, 19] width 39 height 9
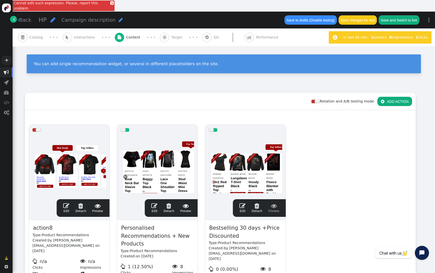
click at [110, 3] on link "×" at bounding box center [112, 3] width 4 height 4
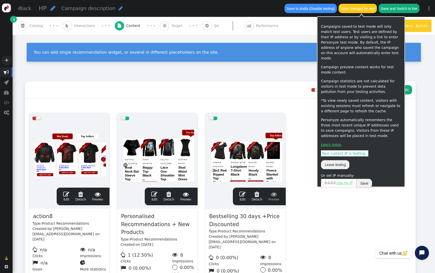
click at [368, 9] on button "Save changes for test" at bounding box center [358, 8] width 38 height 9
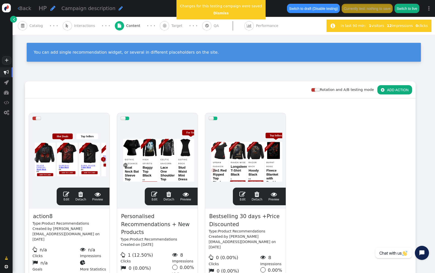
click at [34, 28] on div " Catalog" at bounding box center [31, 26] width 27 height 18
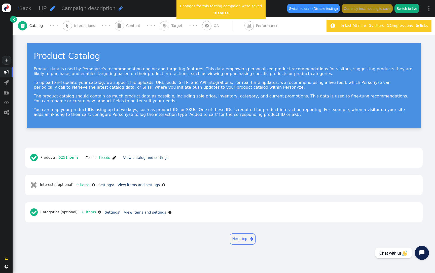
click at [113, 157] on span "" at bounding box center [115, 158] width 4 height 4
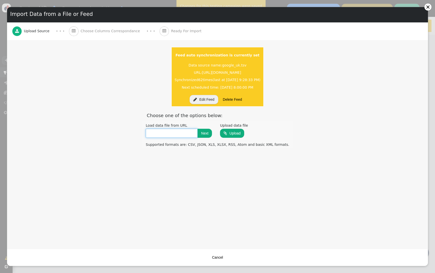
click at [174, 130] on input "text" at bounding box center [172, 133] width 52 height 9
paste input "[URL][DOMAIN_NAME]"
type input "[URL][DOMAIN_NAME]"
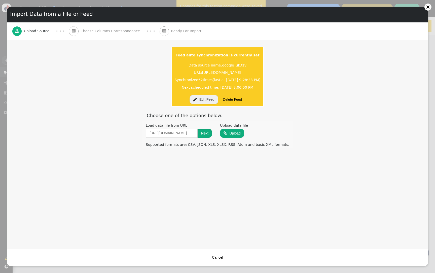
click at [206, 134] on button "Next" at bounding box center [205, 133] width 14 height 9
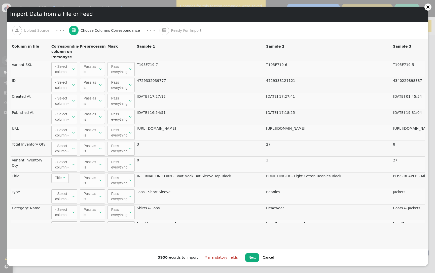
click at [68, 72] on div "- Select column -" at bounding box center [63, 69] width 16 height 11
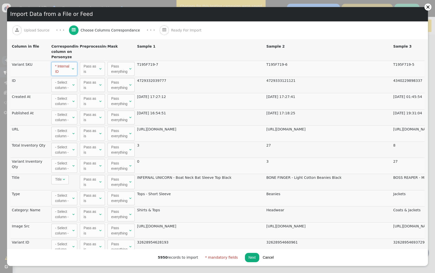
click at [61, 178] on span "Title" at bounding box center [58, 179] width 7 height 4
click at [65, 166] on div "- Select column -" at bounding box center [63, 166] width 16 height 11
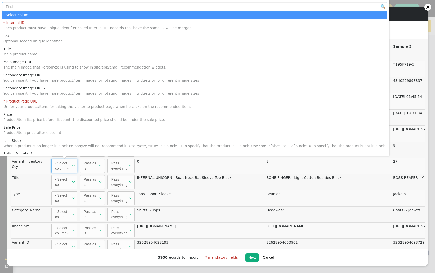
click at [40, 8] on input "text" at bounding box center [194, 6] width 385 height 9
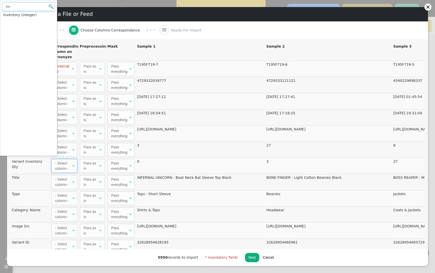
type input "inv"
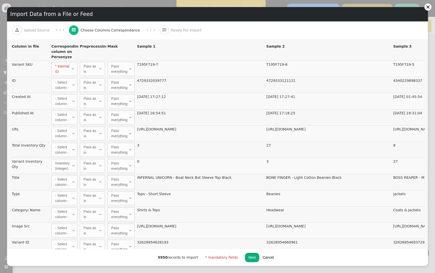
click at [250, 260] on button "Next" at bounding box center [252, 257] width 14 height 9
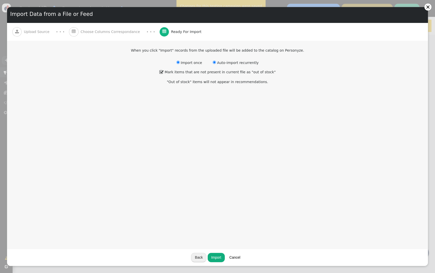
radio input "false"
radio input "true"
click at [215, 63] on input "radio" at bounding box center [214, 62] width 3 height 3
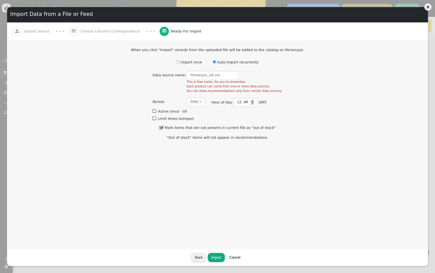
click at [202, 128] on label " Mark items that are not present in current file as "out of stock"" at bounding box center [217, 128] width 116 height 4
click at [215, 258] on button "Import" at bounding box center [216, 257] width 17 height 9
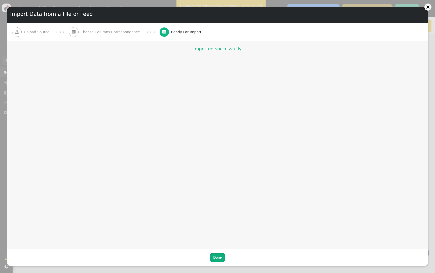
click at [222, 255] on button "Done" at bounding box center [217, 257] width 15 height 9
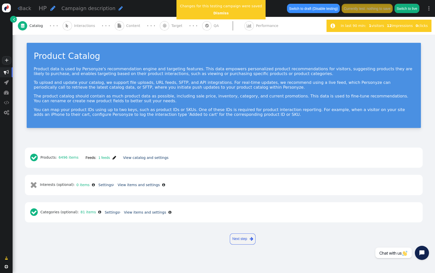
click at [167, 90] on div "Product data is used by Personyze's recommendation engine and targeting feature…" at bounding box center [224, 91] width 380 height 50
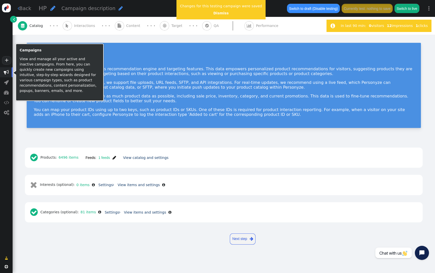
click at [5, 72] on span "" at bounding box center [6, 72] width 5 height 5
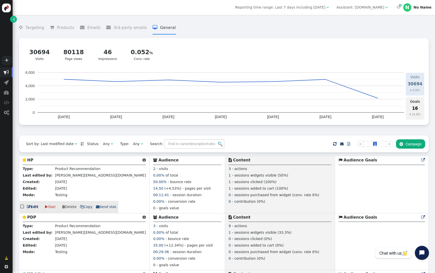
click at [28, 162] on b "HP" at bounding box center [30, 160] width 6 height 5
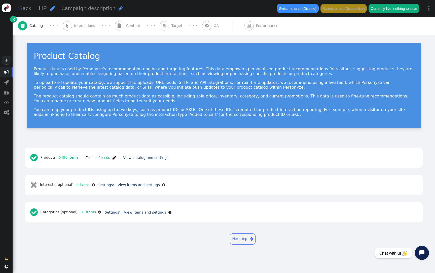
click at [115, 159] on span "" at bounding box center [115, 158] width 4 height 4
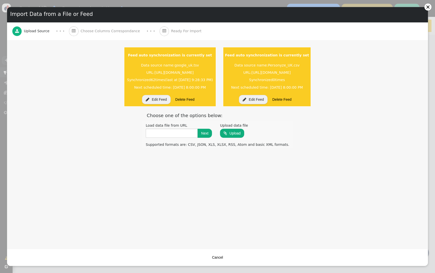
click at [268, 100] on button " Edit Feed" at bounding box center [253, 99] width 29 height 9
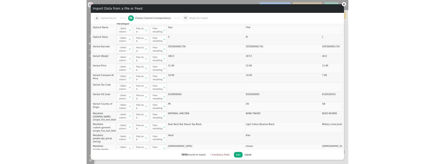
scroll to position [27, 0]
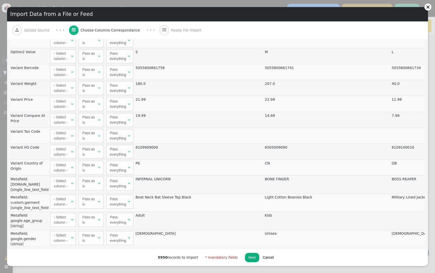
click at [265, 260] on button "Cancel" at bounding box center [268, 257] width 18 height 9
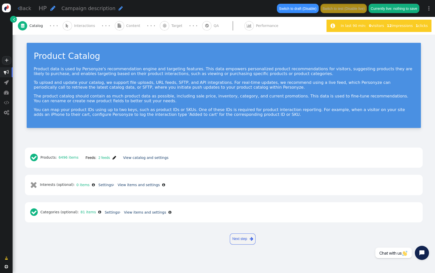
click at [113, 158] on span "" at bounding box center [115, 158] width 4 height 4
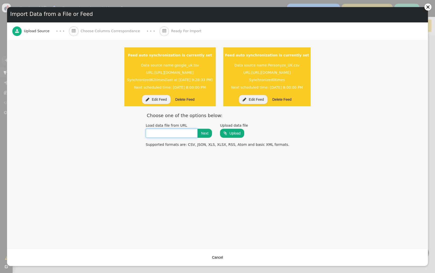
click at [180, 133] on input "text" at bounding box center [172, 133] width 52 height 9
paste input "[URL][DOMAIN_NAME]"
type input "[URL][DOMAIN_NAME]"
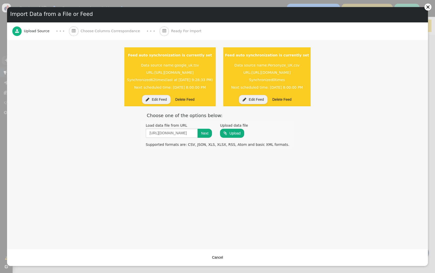
click at [217, 164] on button "Cancel" at bounding box center [218, 257] width 18 height 9
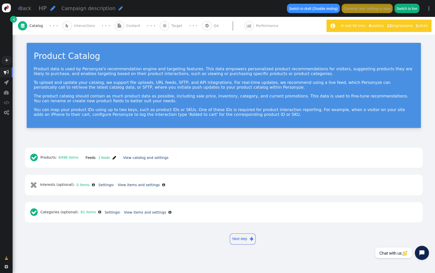
click at [15, 18] on span "" at bounding box center [14, 19] width 2 height 5
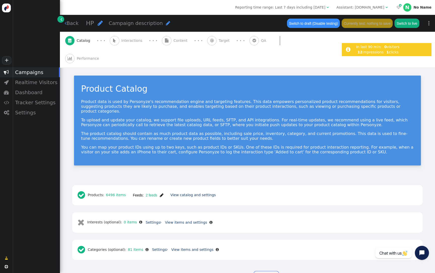
click at [358, 6] on div "Assistant: [DOMAIN_NAME]" at bounding box center [360, 7] width 48 height 5
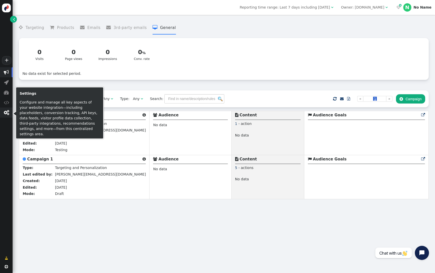
click at [8, 116] on span "" at bounding box center [6, 113] width 13 height 10
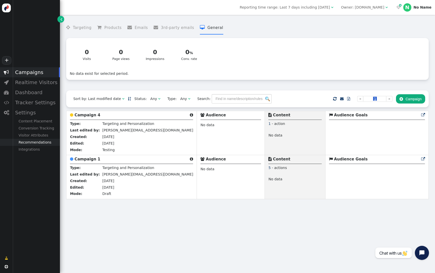
click at [44, 143] on div "Recommendations" at bounding box center [36, 142] width 47 height 7
click at [42, 149] on div "Product Catalog" at bounding box center [36, 149] width 47 height 7
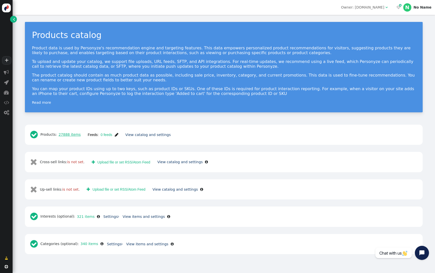
click at [73, 132] on link "27888 items" at bounding box center [69, 134] width 24 height 4
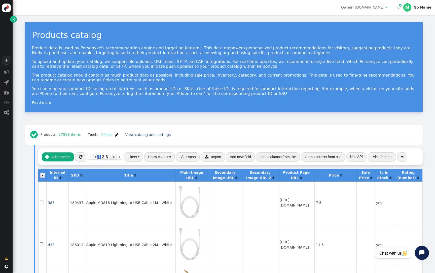
click at [115, 134] on span "" at bounding box center [117, 135] width 4 height 4
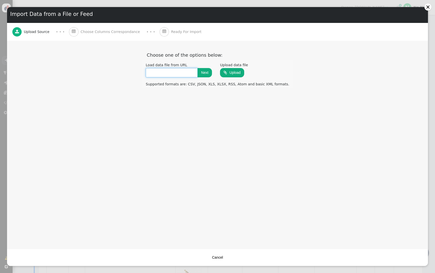
click at [173, 72] on input "text" at bounding box center [172, 72] width 52 height 9
paste input "[URL][DOMAIN_NAME]"
type input "[URL][DOMAIN_NAME]"
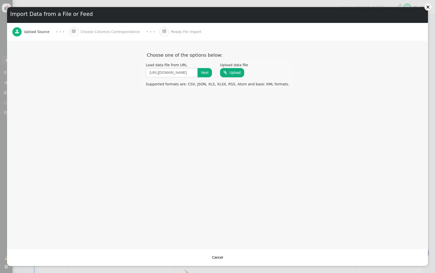
click at [207, 71] on button "Next" at bounding box center [205, 72] width 14 height 9
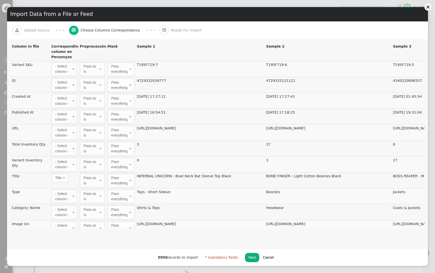
click at [62, 71] on div "- Select column -" at bounding box center [63, 69] width 16 height 11
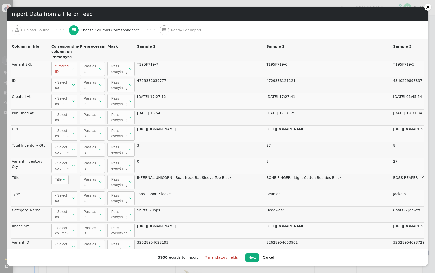
click at [242, 164] on div "5950 records to import * mandatory fields Next Cancel" at bounding box center [218, 258] width 120 height 10
click at [247, 164] on button "Next" at bounding box center [252, 257] width 14 height 9
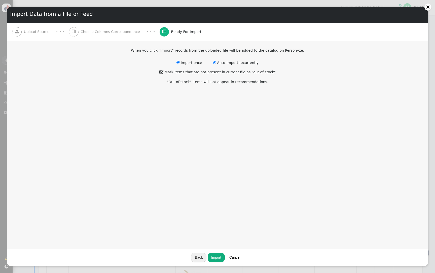
radio input "false"
radio input "true"
click at [214, 61] on input "radio" at bounding box center [214, 62] width 3 height 3
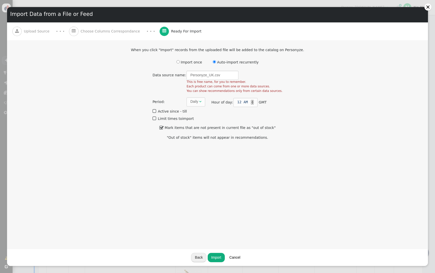
click at [188, 129] on label " Mark items that are not present in current file as "out of stock"" at bounding box center [217, 128] width 116 height 4
click at [196, 106] on span "Daily " at bounding box center [196, 101] width 19 height 9
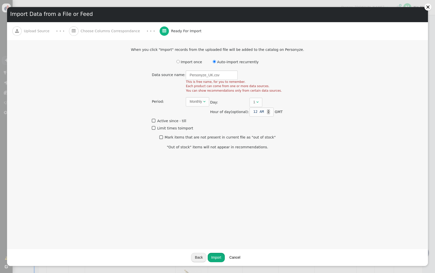
click at [218, 164] on button "Import" at bounding box center [216, 257] width 17 height 9
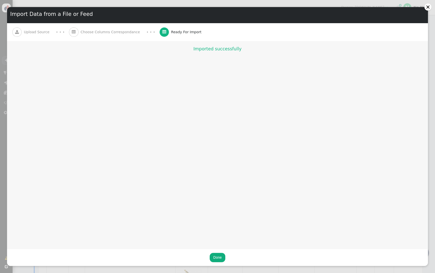
click at [218, 164] on button "Done" at bounding box center [217, 257] width 15 height 9
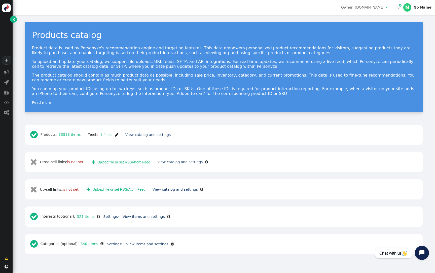
click at [116, 133] on span "" at bounding box center [117, 135] width 4 height 4
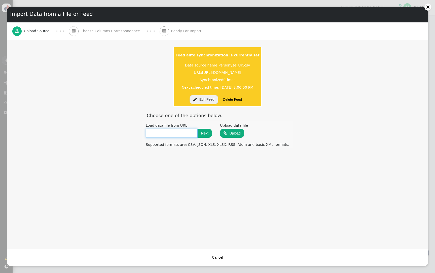
click at [184, 136] on input "text" at bounding box center [172, 133] width 52 height 9
click at [180, 131] on input "text" at bounding box center [172, 133] width 52 height 9
click at [180, 133] on input "text" at bounding box center [172, 133] width 52 height 9
click at [288, 165] on div "Report:  Feed auto synchronization is currently set Data source name: Personyz…" at bounding box center [217, 144] width 421 height 209
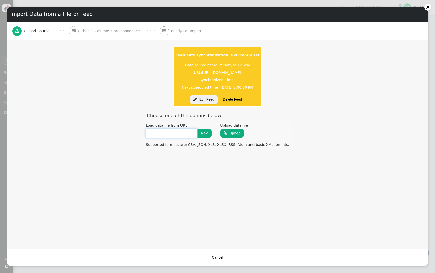
click at [181, 133] on input "text" at bounding box center [172, 133] width 52 height 9
paste input "[URL][DOMAIN_NAME]"
type input "[URL][DOMAIN_NAME]"
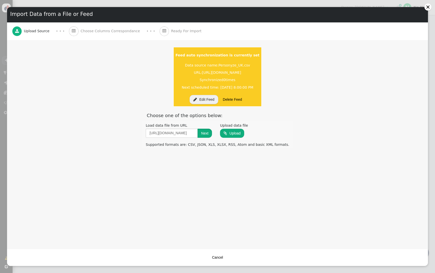
click at [212, 136] on button "Next" at bounding box center [205, 133] width 14 height 9
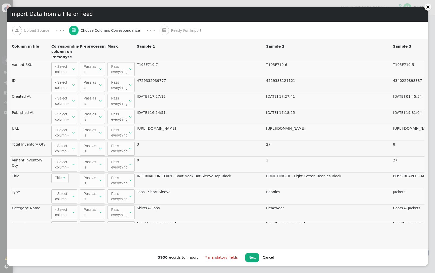
click at [58, 65] on div "- Select column -" at bounding box center [63, 69] width 16 height 11
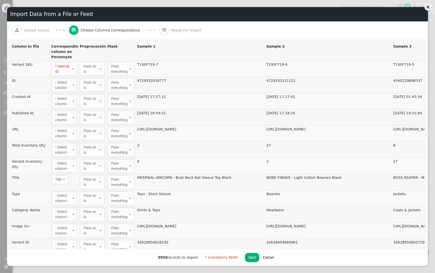
click at [253, 259] on button "Next" at bounding box center [252, 257] width 14 height 9
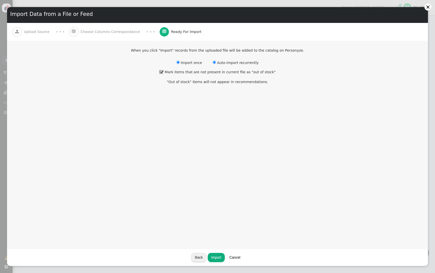
radio input "false"
radio input "true"
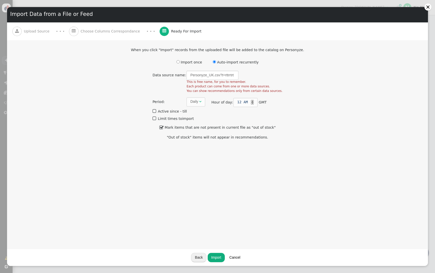
click at [216, 62] on input "radio" at bounding box center [214, 61] width 3 height 3
drag, startPoint x: 208, startPoint y: 77, endPoint x: 254, endPoint y: 77, distance: 46.3
click at [254, 77] on td "Personyzet This is free name, for you to remember. Each product can come from o…" at bounding box center [235, 84] width 96 height 26
type input "Personyzetgrtgrg"
click at [215, 259] on button "Import" at bounding box center [216, 257] width 17 height 9
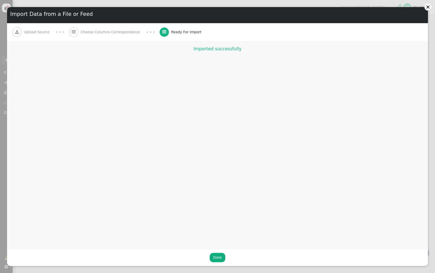
click at [218, 259] on button "Done" at bounding box center [217, 257] width 15 height 9
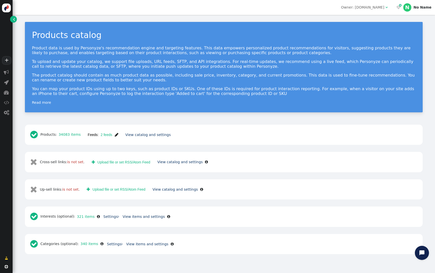
click at [116, 134] on span "" at bounding box center [117, 135] width 4 height 4
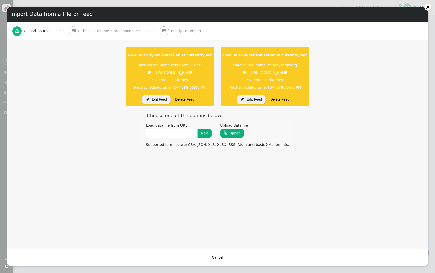
click at [293, 98] on button "Delete Feed" at bounding box center [280, 99] width 26 height 9
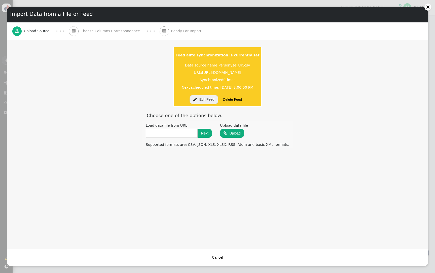
click at [227, 99] on button "Delete Feed" at bounding box center [232, 99] width 26 height 9
